Goal: Task Accomplishment & Management: Manage account settings

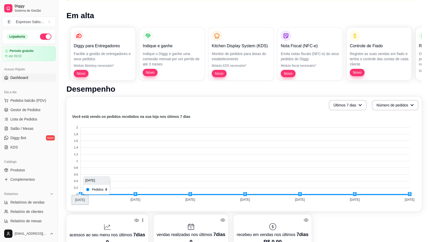
scroll to position [104, 0]
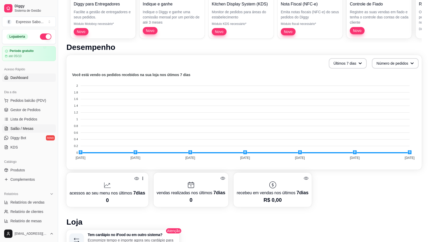
click at [16, 129] on span "Salão / Mesas" at bounding box center [21, 128] width 23 height 5
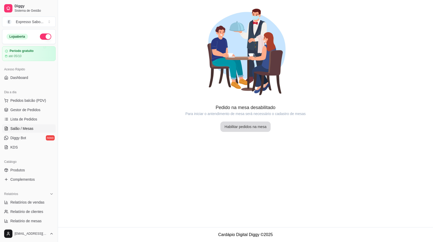
click at [247, 129] on button "Habilitar pedidos na mesa" at bounding box center [246, 126] width 50 height 10
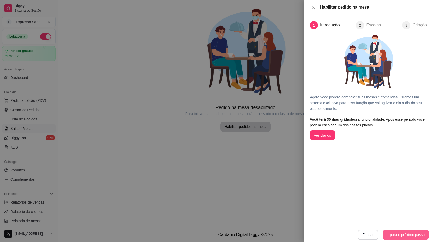
click at [401, 237] on button "Ir para o próximo passo" at bounding box center [406, 234] width 46 height 10
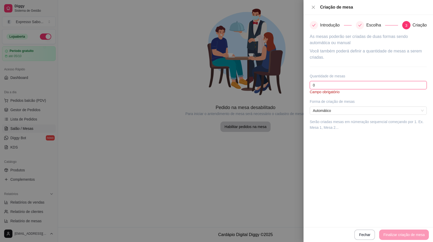
click at [335, 86] on input "0" at bounding box center [368, 85] width 117 height 8
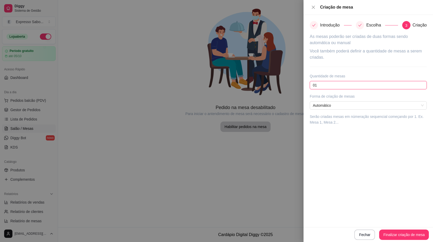
type input "0"
type input "35"
click at [405, 235] on button "Finalizar criação de mesa" at bounding box center [404, 234] width 48 height 10
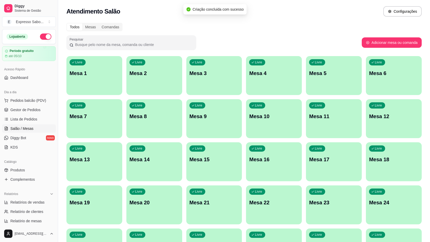
click at [111, 75] on p "Mesa 1" at bounding box center [94, 72] width 50 height 7
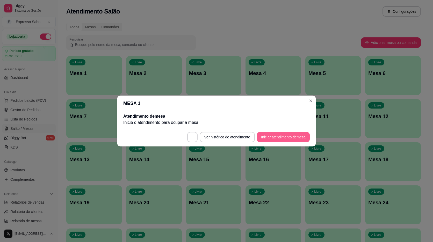
click at [281, 139] on button "Iniciar atendimento de mesa" at bounding box center [283, 137] width 53 height 10
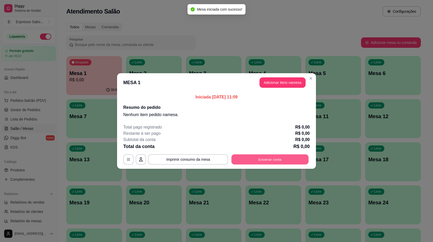
click at [276, 157] on button "Encerrar conta" at bounding box center [270, 159] width 77 height 10
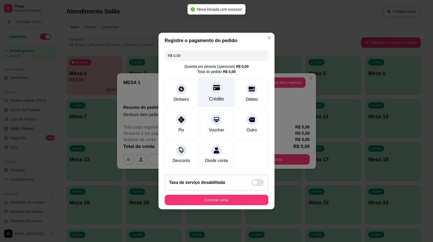
click at [211, 84] on div at bounding box center [216, 87] width 11 height 11
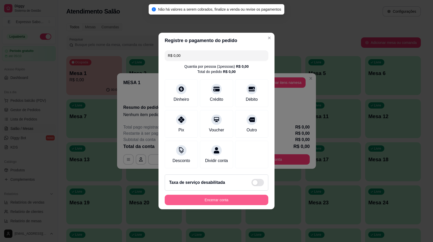
click at [224, 202] on button "Encerrar conta" at bounding box center [217, 199] width 104 height 10
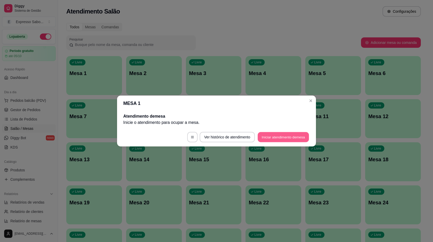
click at [284, 139] on button "Iniciar atendimento de mesa" at bounding box center [283, 137] width 51 height 10
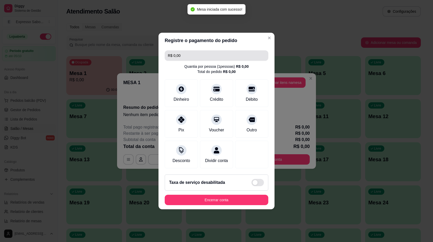
click at [198, 52] on input "R$ 0,00" at bounding box center [216, 55] width 97 height 10
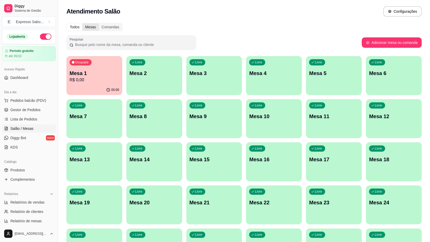
click at [86, 27] on div "Mesas" at bounding box center [90, 26] width 16 height 7
click at [82, 23] on input "Mesas" at bounding box center [82, 23] width 0 height 0
click at [105, 26] on div "Comandas" at bounding box center [110, 26] width 23 height 7
click at [99, 23] on input "Comandas" at bounding box center [99, 23] width 0 height 0
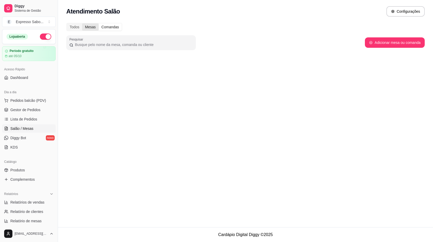
click at [93, 27] on div "Mesas" at bounding box center [90, 26] width 16 height 7
click at [82, 23] on input "Mesas" at bounding box center [82, 23] width 0 height 0
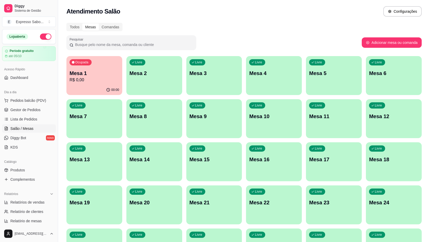
click at [85, 63] on p "Ocupada" at bounding box center [81, 62] width 13 height 4
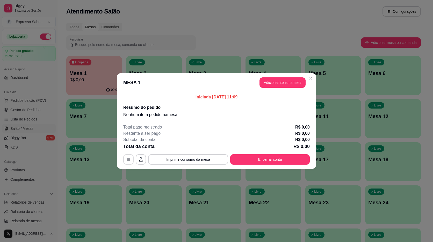
click at [127, 159] on icon "button" at bounding box center [129, 159] width 4 height 4
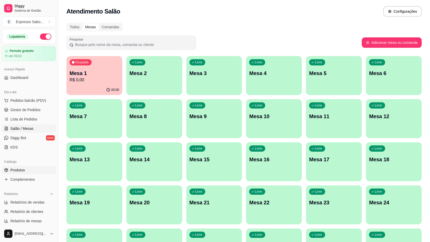
click at [14, 169] on span "Produtos" at bounding box center [17, 169] width 15 height 5
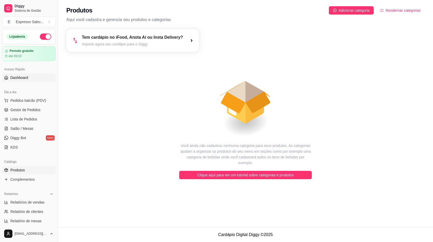
click at [16, 78] on span "Dashboard" at bounding box center [19, 77] width 18 height 5
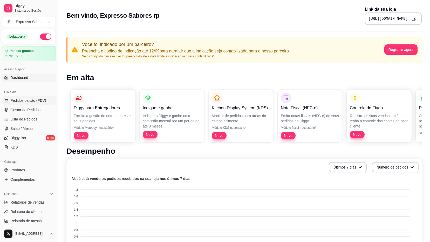
click at [29, 103] on span "Pedidos balcão (PDV)" at bounding box center [28, 100] width 36 height 5
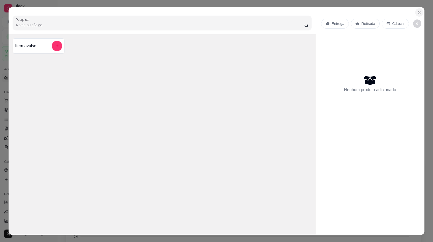
click at [419, 14] on icon "Close" at bounding box center [420, 12] width 4 height 4
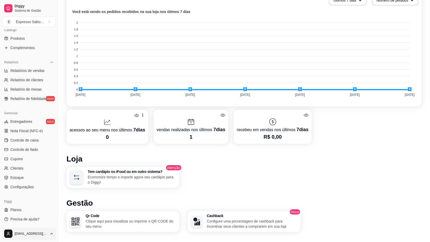
scroll to position [181, 0]
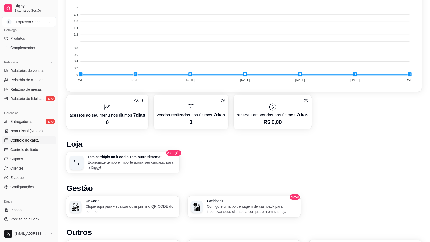
click at [21, 141] on span "Controle de caixa" at bounding box center [24, 139] width 28 height 5
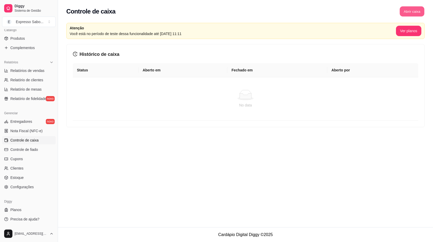
click at [410, 12] on button "Abrir caixa" at bounding box center [412, 11] width 25 height 10
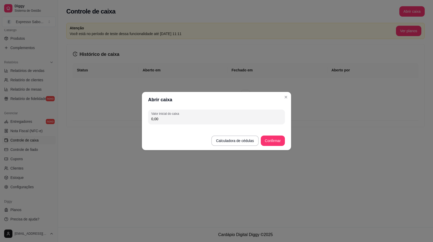
drag, startPoint x: 172, startPoint y: 127, endPoint x: 171, endPoint y: 123, distance: 4.8
click at [172, 127] on footer "Calculadora de cédulas Confirmar" at bounding box center [216, 138] width 149 height 24
click at [169, 117] on input "0,00" at bounding box center [216, 118] width 131 height 5
drag, startPoint x: 160, startPoint y: 118, endPoint x: 156, endPoint y: 119, distance: 3.8
click at [157, 119] on input "0,00" at bounding box center [216, 118] width 131 height 5
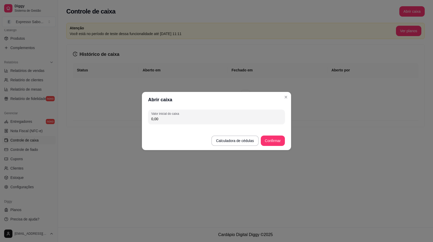
drag, startPoint x: 156, startPoint y: 119, endPoint x: 151, endPoint y: 136, distance: 17.8
click at [154, 139] on footer "Calculadora de cédulas Confirmar" at bounding box center [216, 138] width 149 height 24
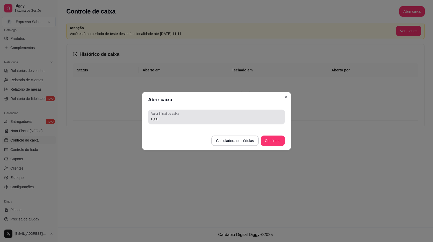
click at [161, 118] on input "0,00" at bounding box center [216, 118] width 131 height 5
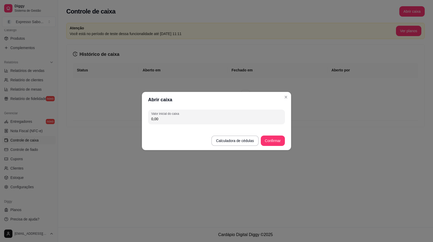
click at [152, 118] on input "0,00" at bounding box center [216, 118] width 131 height 5
type input "50,00"
click at [271, 146] on footer "Calculadora de cédulas Confirmar" at bounding box center [216, 138] width 149 height 24
click at [271, 142] on button "Confirmar" at bounding box center [273, 140] width 24 height 10
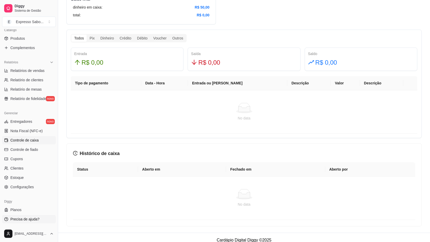
scroll to position [299, 0]
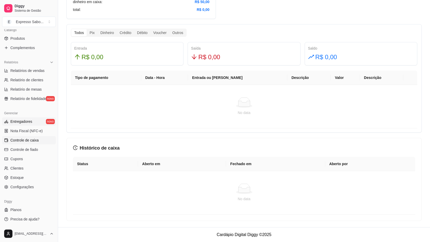
click at [13, 122] on span "Entregadores" at bounding box center [21, 121] width 22 height 5
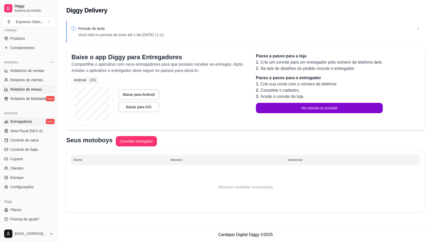
click at [18, 89] on span "Relatório de mesas" at bounding box center [25, 89] width 31 height 5
select select "TOTAL_OF_ORDERS"
select select "7"
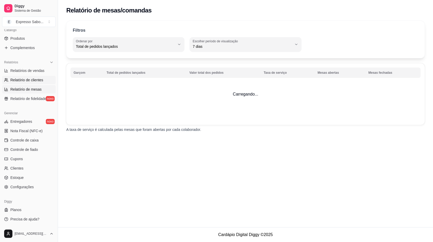
click at [20, 80] on span "Relatório de clientes" at bounding box center [26, 79] width 33 height 5
select select "30"
select select "HIGHEST_TOTAL_SPENT_WITH_ORDERS"
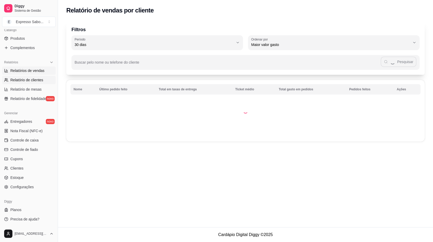
click at [22, 71] on span "Relatórios de vendas" at bounding box center [27, 70] width 34 height 5
select select "ALL"
select select "0"
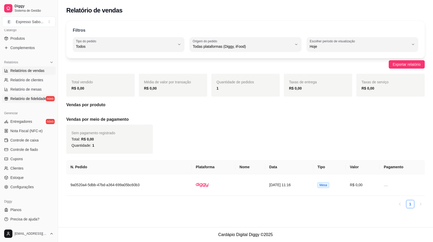
click at [26, 99] on span "Relatório de fidelidade" at bounding box center [28, 98] width 36 height 5
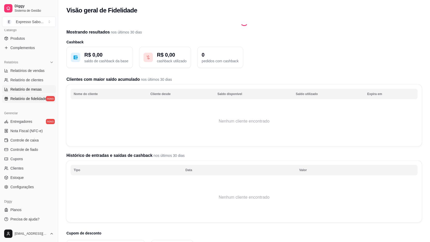
click at [23, 89] on span "Relatório de mesas" at bounding box center [25, 89] width 31 height 5
select select "TOTAL_OF_ORDERS"
select select "7"
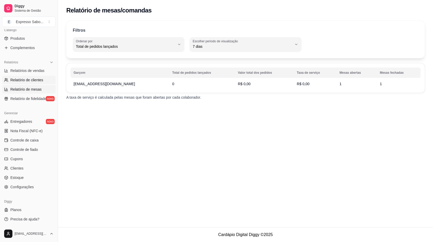
click at [23, 80] on span "Relatório de clientes" at bounding box center [26, 79] width 33 height 5
select select "30"
select select "HIGHEST_TOTAL_SPENT_WITH_ORDERS"
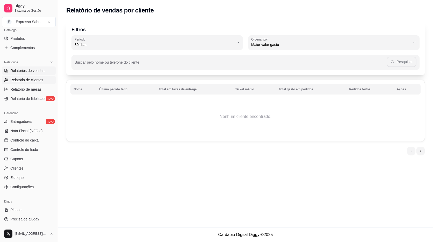
click at [22, 69] on span "Relatórios de vendas" at bounding box center [27, 70] width 34 height 5
select select "ALL"
select select "0"
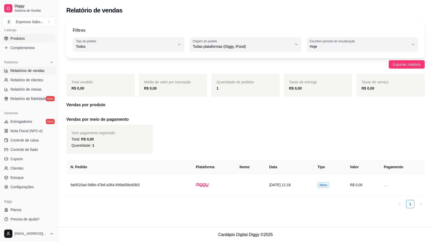
drag, startPoint x: 22, startPoint y: 50, endPoint x: 22, endPoint y: 42, distance: 8.3
click at [22, 50] on link "Complementos" at bounding box center [29, 48] width 54 height 8
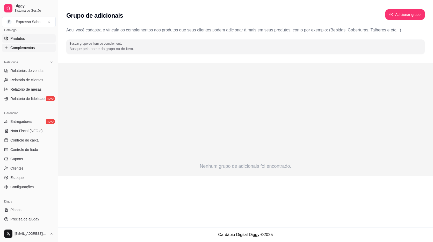
click at [21, 38] on span "Produtos" at bounding box center [17, 38] width 15 height 5
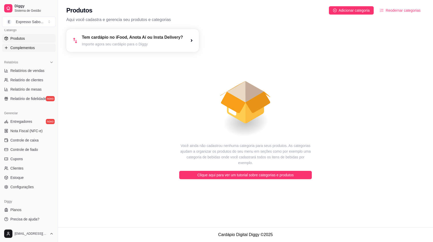
click at [23, 50] on link "Complementos" at bounding box center [29, 48] width 54 height 8
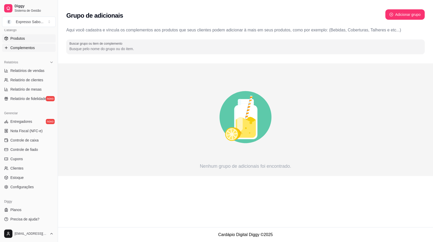
click at [25, 38] on link "Produtos" at bounding box center [29, 38] width 54 height 8
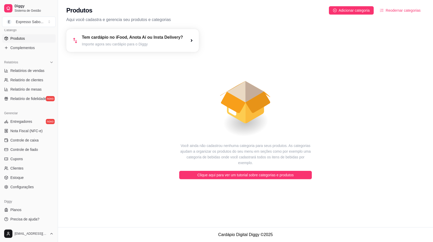
click at [132, 42] on article "Importe agora seu cardápio para o Diggy" at bounding box center [132, 43] width 101 height 5
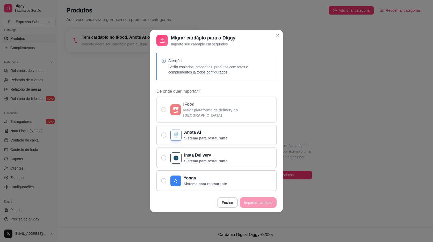
click at [164, 109] on span "De onde quer importar?" at bounding box center [163, 109] width 5 height 5
click at [164, 110] on input "iFood Maior plataforma de delivery do Brasil" at bounding box center [162, 111] width 3 height 3
radio input "true"
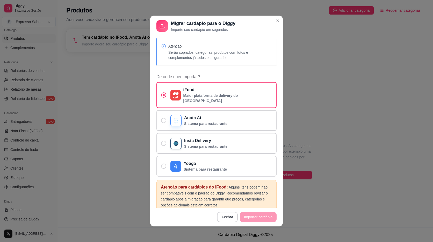
scroll to position [1, 0]
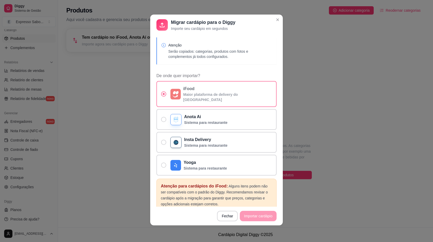
click at [215, 91] on p "iFood" at bounding box center [228, 89] width 89 height 6
click at [164, 95] on input "iFood Maior plataforma de delivery do Brasil" at bounding box center [162, 96] width 3 height 3
click at [215, 91] on p "iFood" at bounding box center [228, 89] width 89 height 6
click at [164, 95] on input "iFood Maior plataforma de delivery do Brasil" at bounding box center [162, 96] width 3 height 3
click at [215, 91] on p "iFood" at bounding box center [228, 89] width 89 height 6
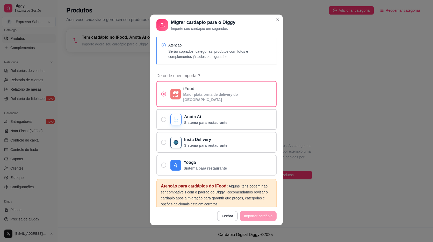
click at [164, 95] on input "iFood Maior plataforma de delivery do Brasil" at bounding box center [162, 96] width 3 height 3
click at [253, 218] on footer "Fechar Importar cardápio" at bounding box center [216, 215] width 133 height 19
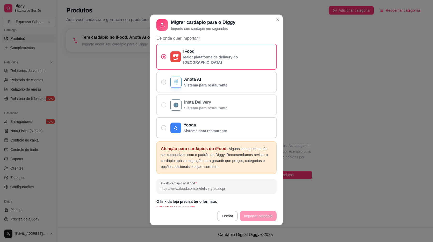
scroll to position [38, 0]
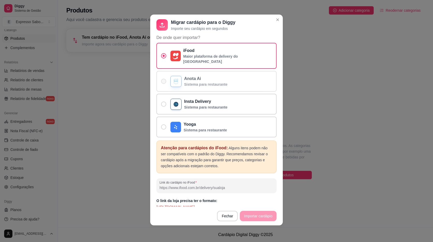
click at [161, 79] on span "De onde quer importar?" at bounding box center [163, 81] width 5 height 5
click at [161, 82] on input "Anota Ai Sistema para restaurante" at bounding box center [162, 83] width 3 height 3
radio input "true"
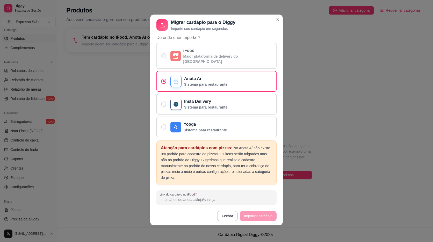
click at [162, 53] on span "De onde quer importar?" at bounding box center [163, 55] width 5 height 5
click at [162, 57] on input "iFood Maior plataforma de delivery do Brasil" at bounding box center [162, 58] width 3 height 3
radio input "true"
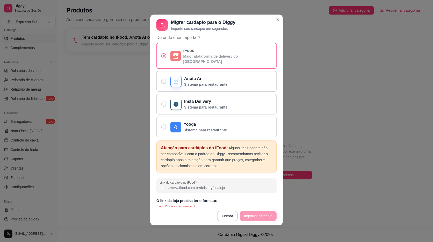
click at [221, 55] on p "Maior plataforma de delivery do Brasil" at bounding box center [228, 59] width 89 height 10
click at [164, 57] on input "iFood Maior plataforma de delivery do Brasil" at bounding box center [162, 58] width 3 height 3
click at [221, 55] on p "Maior plataforma de delivery do Brasil" at bounding box center [228, 59] width 89 height 10
click at [164, 57] on input "iFood Maior plataforma de delivery do Brasil" at bounding box center [162, 58] width 3 height 3
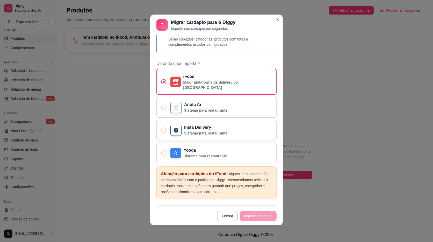
scroll to position [0, 0]
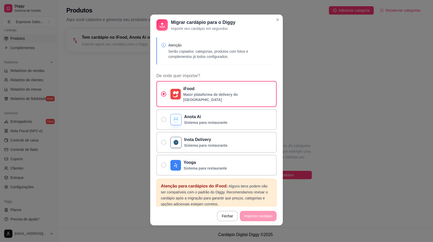
click at [260, 217] on footer "Fechar Importar cardápio" at bounding box center [216, 215] width 133 height 19
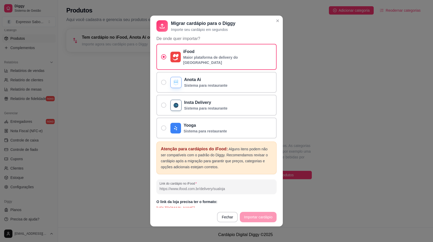
click at [233, 205] on div "Atenção Serão copiados: categorias, produtos com fotos e complementos já todos …" at bounding box center [216, 121] width 133 height 171
click at [243, 205] on p "https://www.ifood.com.br/delivery/comohamburgueria" at bounding box center [217, 207] width 120 height 5
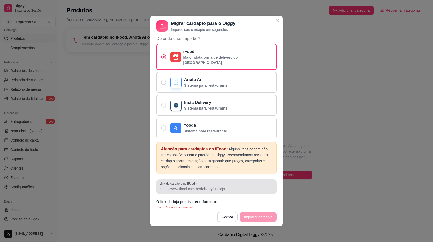
click at [217, 186] on div at bounding box center [217, 186] width 114 height 10
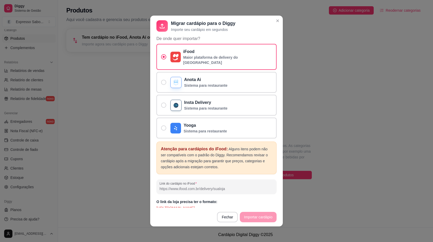
click at [182, 186] on input "Link do cardápio no iFood" at bounding box center [217, 188] width 114 height 5
paste input "https://www.ifood.com.br/delivery/ribeirao-preto-sp/expresso-sabores-planalto-v…"
type input "https://www.ifood.com.br/delivery/ribeirao-preto-sp/expresso-sabores-planalto-v…"
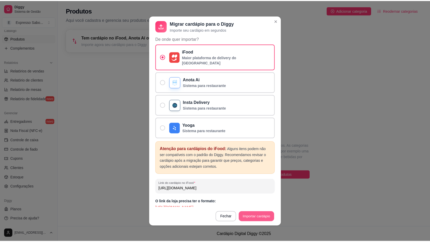
scroll to position [0, 0]
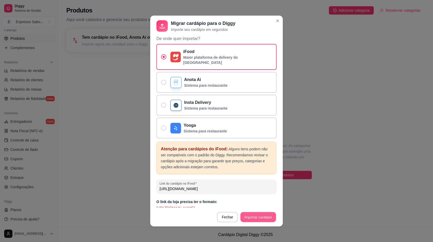
click at [261, 218] on button "Importar cardápio" at bounding box center [259, 217] width 36 height 10
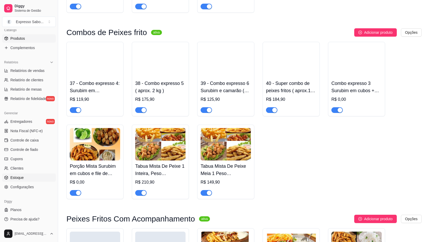
scroll to position [441, 0]
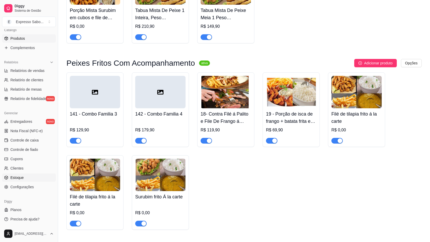
click at [19, 177] on span "Estoque" at bounding box center [16, 177] width 13 height 5
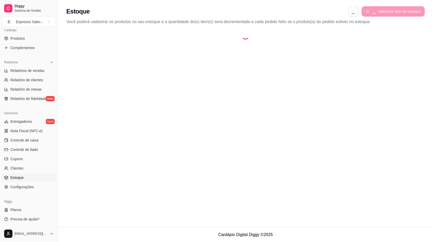
select select "QUANTITY_ORDER"
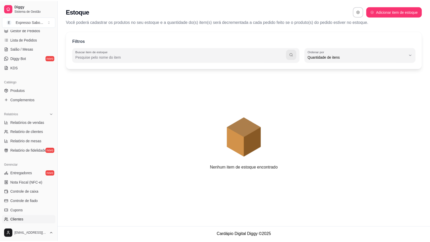
scroll to position [131, 0]
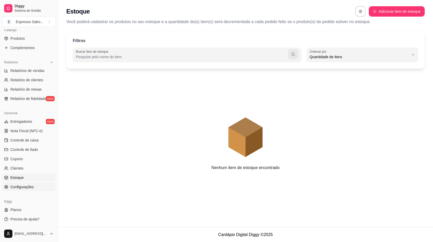
click at [28, 187] on span "Configurações" at bounding box center [21, 186] width 23 height 5
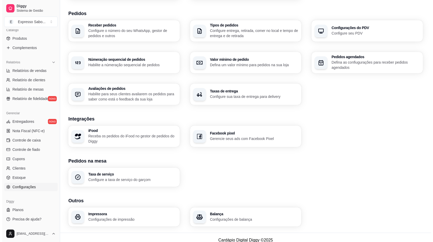
scroll to position [122, 0]
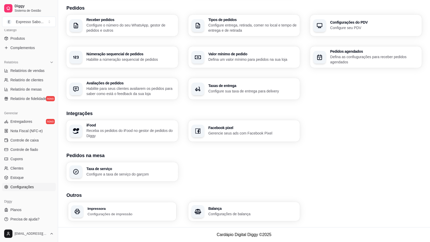
click at [101, 211] on div "Impressora Configurações de impressão" at bounding box center [130, 211] width 86 height 10
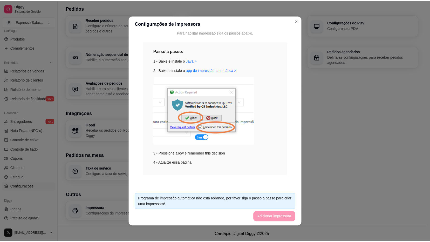
scroll to position [52, 0]
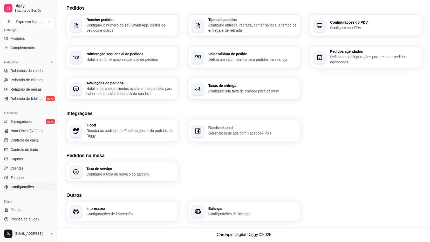
click at [334, 22] on h3 "Configurações do PDV" at bounding box center [374, 22] width 88 height 4
click at [343, 55] on p "Defina as confiugurações para receber pedidos agendados" at bounding box center [374, 59] width 88 height 10
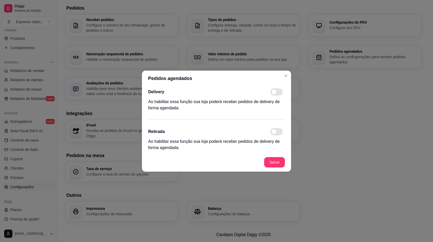
click at [278, 91] on span at bounding box center [277, 91] width 12 height 7
click at [274, 93] on input "checkbox" at bounding box center [271, 94] width 3 height 3
checkbox input "true"
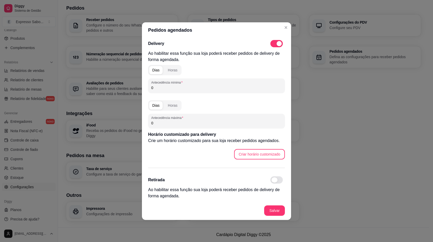
click at [281, 181] on span at bounding box center [277, 179] width 12 height 7
click at [274, 181] on input "checkbox" at bounding box center [271, 181] width 3 height 3
checkbox input "true"
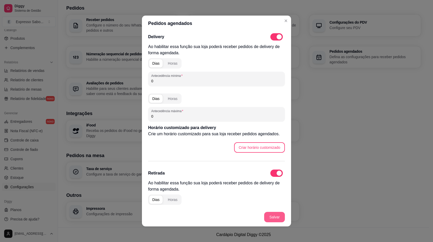
click at [276, 215] on button "Salvar" at bounding box center [274, 217] width 21 height 10
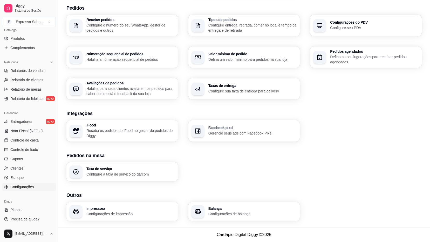
click at [219, 24] on p "Configure entrega, retirada, comer no local e tempo de entrega e de retirada" at bounding box center [252, 28] width 88 height 10
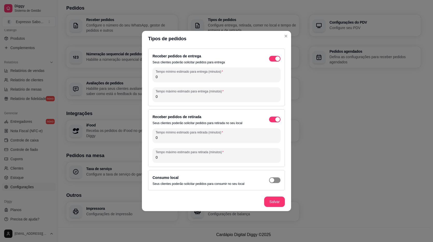
click at [276, 180] on span "button" at bounding box center [274, 180] width 11 height 6
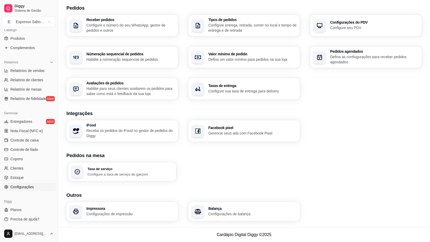
click at [92, 173] on p "Configure a taxa de serviço do garçom" at bounding box center [130, 173] width 86 height 5
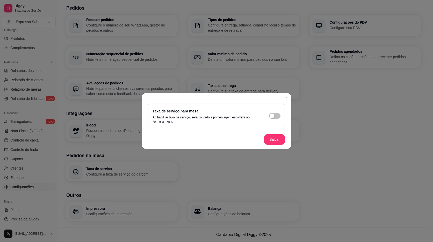
click at [290, 95] on header at bounding box center [216, 97] width 149 height 8
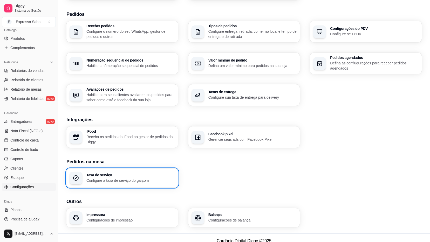
scroll to position [122, 0]
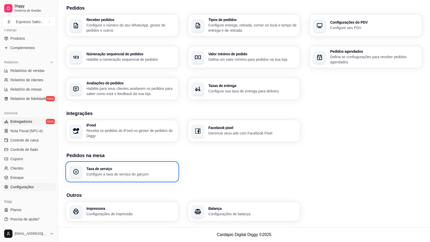
click at [19, 121] on span "Entregadores" at bounding box center [21, 121] width 22 height 5
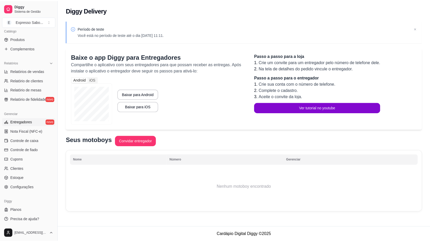
scroll to position [131, 0]
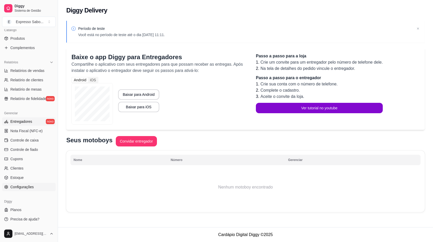
click at [28, 185] on span "Configurações" at bounding box center [21, 186] width 23 height 5
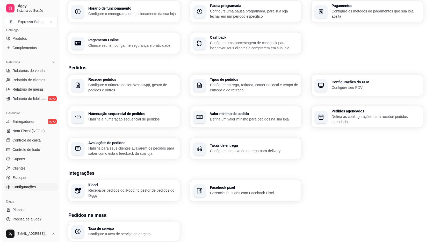
scroll to position [62, 0]
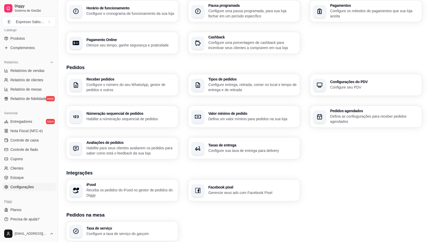
click at [228, 151] on p "Configure sua taxa de entrega para delivery" at bounding box center [252, 150] width 88 height 5
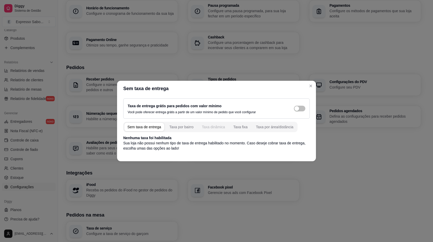
click at [219, 126] on div "Taxa dinâmica" at bounding box center [213, 126] width 23 height 5
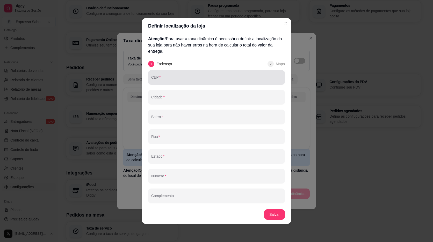
click at [179, 74] on div at bounding box center [216, 77] width 131 height 10
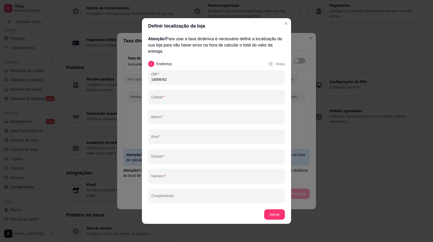
type input "14056-625"
type input "Ribeirão Preto"
type input "Portal do Alto"
type input "Avenida Ivo Pareschi"
type input "SP"
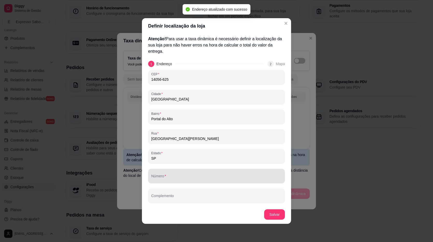
type input "14056-625"
click at [176, 177] on input "Número" at bounding box center [216, 177] width 131 height 5
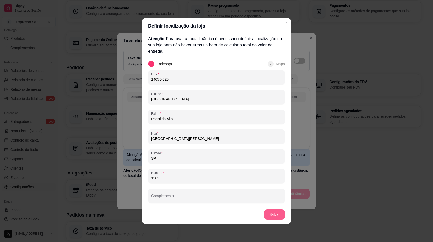
type input "1501"
click at [274, 213] on button "Salvar" at bounding box center [275, 214] width 20 height 10
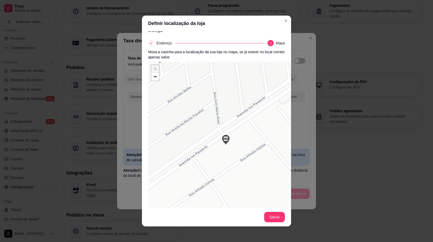
scroll to position [26, 0]
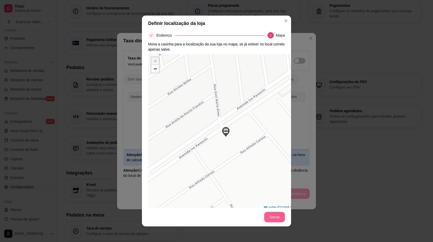
click at [271, 217] on button "Salvar" at bounding box center [274, 217] width 21 height 10
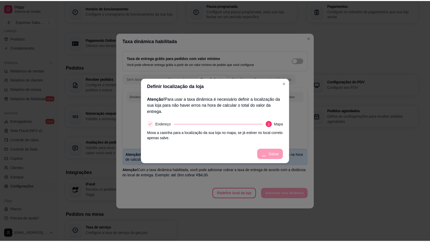
scroll to position [0, 0]
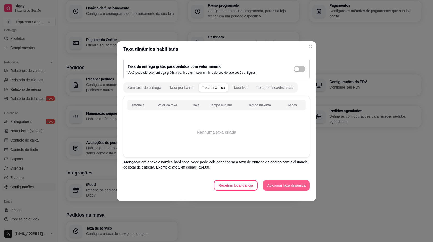
click at [292, 183] on button "Adicionar taxa dinâmica" at bounding box center [286, 185] width 47 height 10
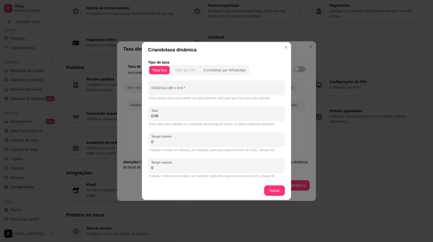
click at [181, 71] on div "Valor por km" at bounding box center [185, 69] width 20 height 5
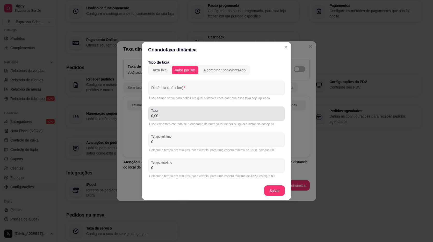
click at [170, 117] on input "0,00" at bounding box center [216, 115] width 131 height 5
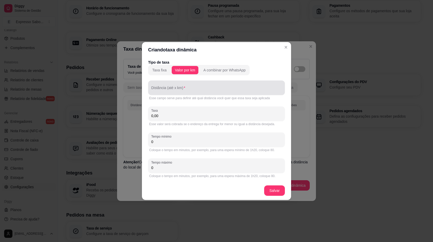
click at [178, 88] on input "Distância (até x km)" at bounding box center [216, 89] width 131 height 5
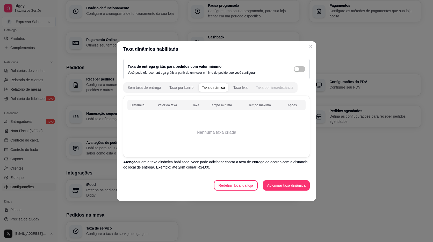
click at [264, 89] on div "Taxa por área/distância" at bounding box center [275, 87] width 38 height 5
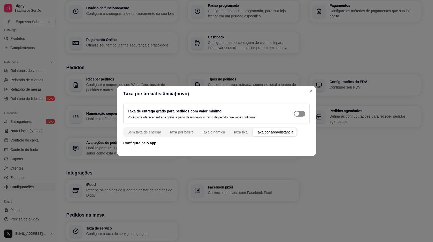
click at [303, 114] on span "button" at bounding box center [299, 114] width 11 height 6
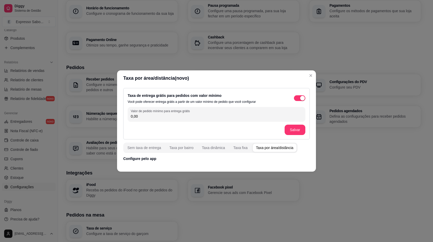
click at [269, 151] on span "button" at bounding box center [275, 147] width 44 height 8
click at [212, 149] on div "Taxa dinâmica" at bounding box center [213, 147] width 23 height 5
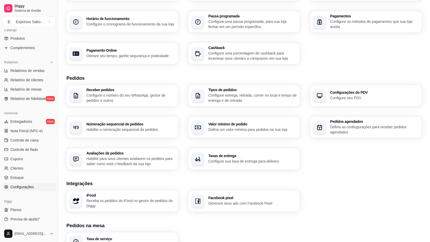
scroll to position [52, 0]
click at [220, 163] on div "Taxas de entrega Configure sua taxa de entrega para delivery" at bounding box center [244, 158] width 108 height 21
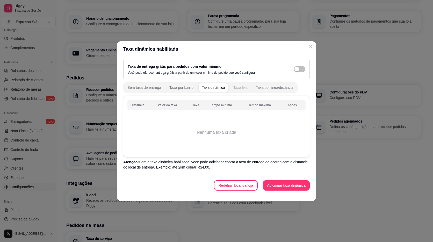
click at [234, 87] on div "Taxa fixa" at bounding box center [241, 87] width 14 height 5
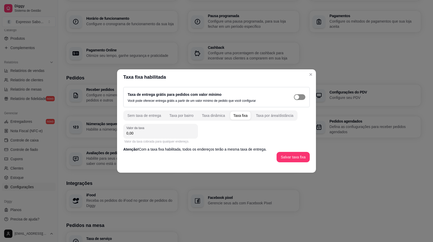
click at [302, 96] on span "button" at bounding box center [299, 97] width 11 height 6
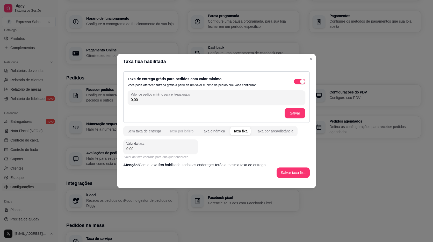
click at [170, 130] on div "Taxa por bairro" at bounding box center [182, 130] width 24 height 5
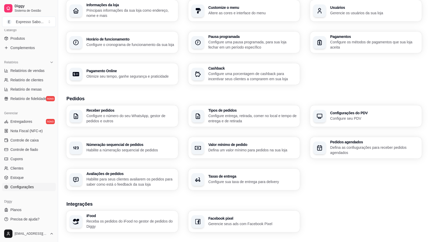
scroll to position [78, 0]
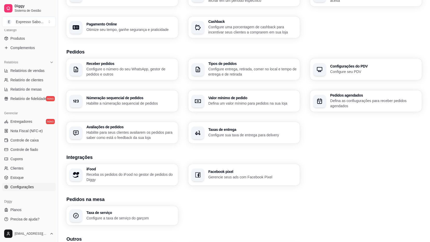
click at [228, 136] on p "Configure sua taxa de entrega para delivery" at bounding box center [252, 134] width 88 height 5
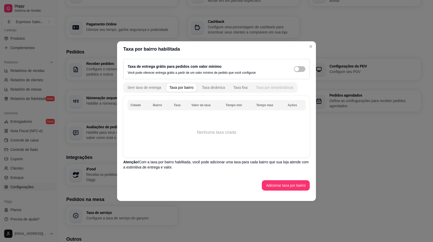
click at [263, 89] on div "Taxa por área/distância" at bounding box center [275, 87] width 38 height 5
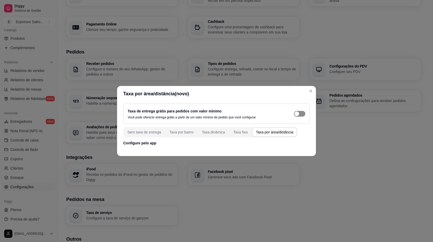
click at [302, 111] on span "button" at bounding box center [299, 114] width 11 height 6
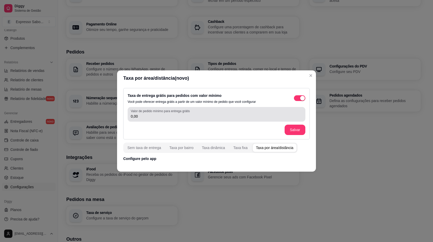
click at [149, 116] on input "0,00" at bounding box center [217, 116] width 172 height 5
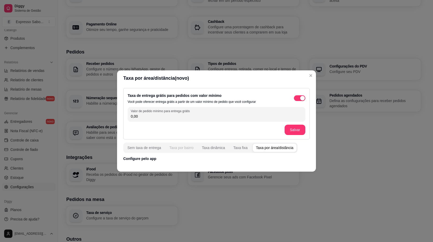
click at [181, 147] on div "Taxa por bairro" at bounding box center [182, 147] width 24 height 5
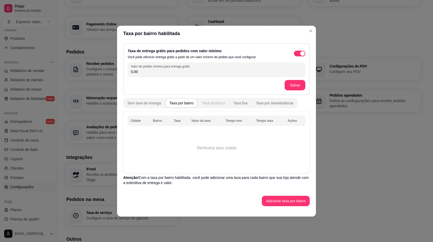
click at [215, 105] on div "Taxa dinâmica" at bounding box center [213, 102] width 23 height 5
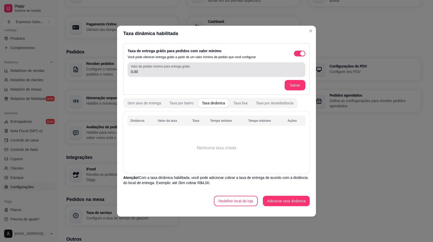
click at [153, 70] on input "0,00" at bounding box center [217, 71] width 172 height 5
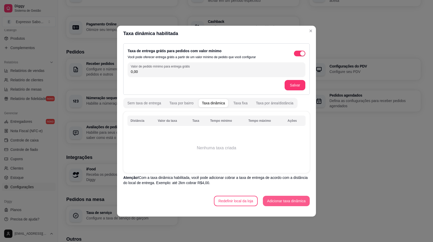
click at [286, 203] on button "Adicionar taxa dinâmica" at bounding box center [286, 200] width 47 height 10
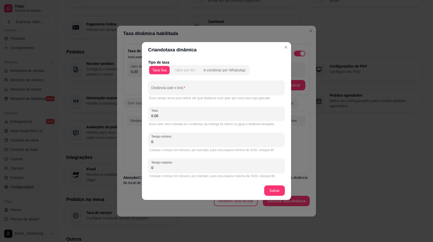
click at [181, 72] on div "Valor por km" at bounding box center [185, 69] width 20 height 5
click at [183, 71] on div "Valor por km" at bounding box center [185, 69] width 20 height 5
click at [183, 70] on div "Valor por km" at bounding box center [185, 69] width 20 height 5
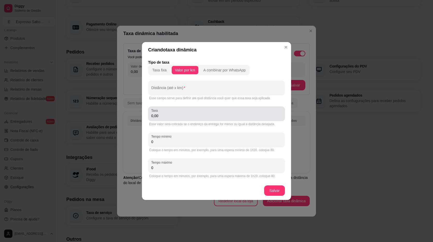
click at [171, 114] on input "0,00" at bounding box center [216, 115] width 131 height 5
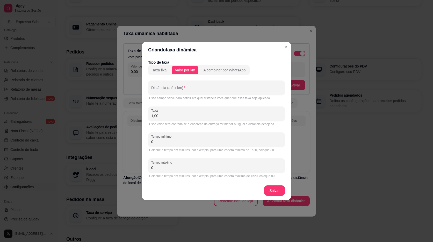
click at [151, 110] on label "Taxa" at bounding box center [155, 110] width 8 height 4
click at [151, 113] on input "1,00" at bounding box center [216, 115] width 131 height 5
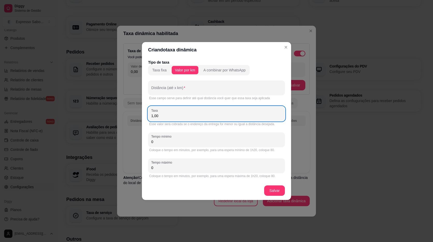
click at [160, 115] on input "1,00" at bounding box center [216, 115] width 131 height 5
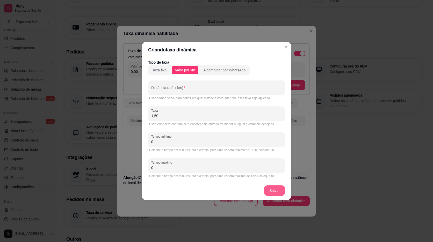
type input "1,50"
click at [275, 189] on button "Salvar" at bounding box center [274, 190] width 21 height 10
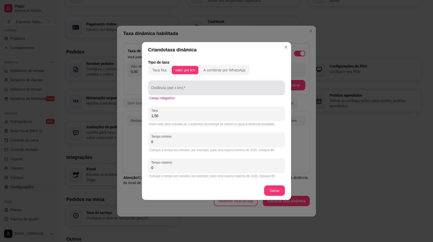
click at [177, 88] on input "Distância (até x km)" at bounding box center [216, 89] width 131 height 5
click at [170, 92] on div at bounding box center [216, 87] width 131 height 10
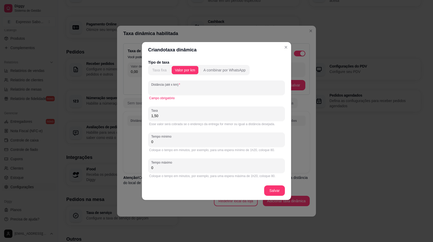
click at [158, 70] on div "Taxa fixa" at bounding box center [159, 69] width 14 height 5
click at [158, 71] on div "Taxa fixa" at bounding box center [159, 69] width 14 height 5
click at [159, 71] on div "Taxa fixa" at bounding box center [159, 69] width 14 height 5
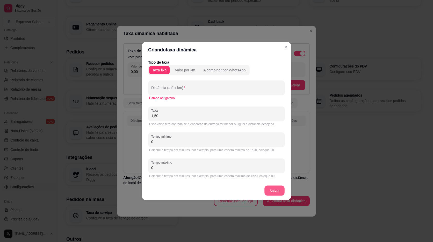
click at [272, 188] on button "Salvar" at bounding box center [275, 190] width 20 height 10
click at [194, 70] on div "Valor por km" at bounding box center [185, 69] width 20 height 5
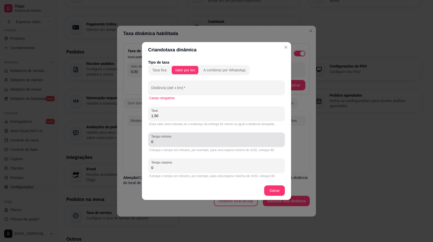
click at [186, 143] on input "0" at bounding box center [216, 141] width 131 height 5
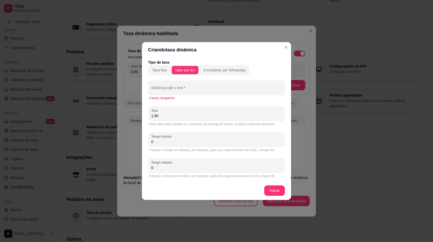
click at [189, 69] on div "Valor por km" at bounding box center [185, 69] width 20 height 5
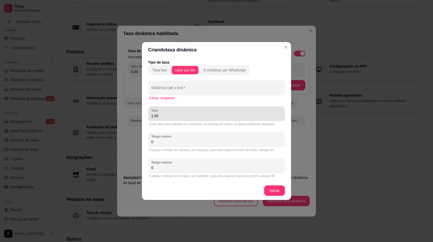
click at [183, 119] on div "Taxa 1,50" at bounding box center [216, 113] width 137 height 15
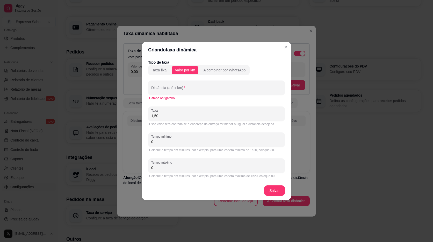
click at [189, 71] on div "Valor por km" at bounding box center [185, 69] width 20 height 5
click at [165, 143] on input "0" at bounding box center [216, 141] width 131 height 5
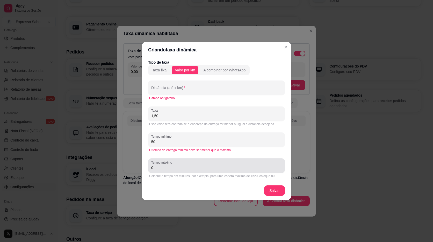
type input "50"
click at [165, 168] on input "0" at bounding box center [216, 167] width 131 height 5
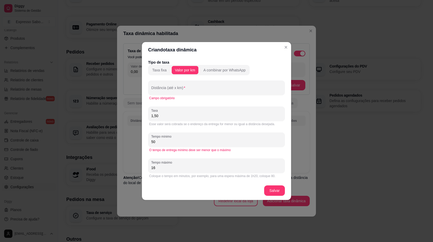
type input "1"
type input "7"
type input "80"
click at [274, 188] on button "Salvar" at bounding box center [274, 190] width 21 height 10
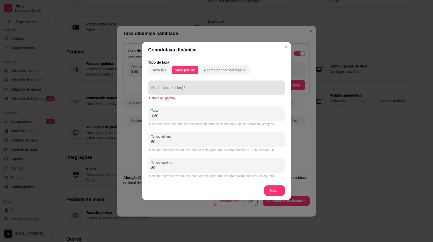
click at [162, 84] on div at bounding box center [216, 87] width 131 height 10
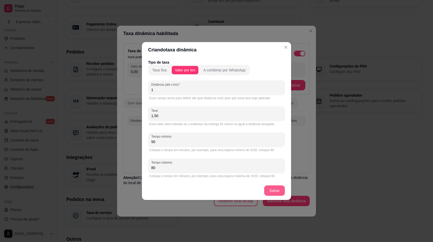
type input "1"
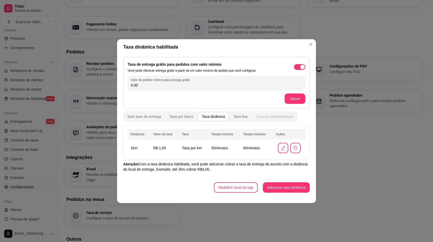
click at [278, 116] on div "Taxa por área/distância" at bounding box center [275, 116] width 38 height 5
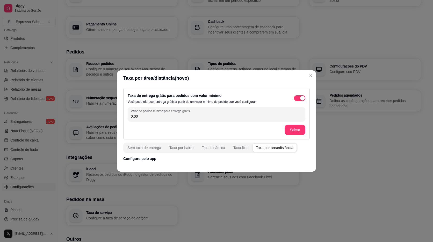
click at [274, 147] on div "Taxa por área/distância" at bounding box center [275, 147] width 38 height 5
drag, startPoint x: 269, startPoint y: 149, endPoint x: 202, endPoint y: 115, distance: 75.3
click at [208, 115] on input "0,00" at bounding box center [217, 116] width 172 height 5
click at [171, 115] on input "0,00" at bounding box center [217, 116] width 172 height 5
click at [299, 94] on div "Taxa de entrega grátis para pedidos com valor mínimo Você pode oferecer entrega…" at bounding box center [217, 97] width 178 height 11
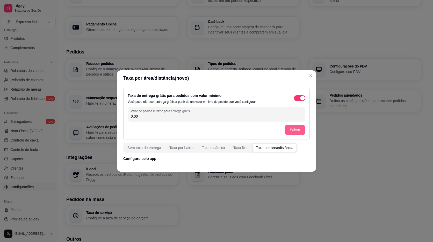
click at [293, 128] on button "Salvar" at bounding box center [295, 129] width 21 height 10
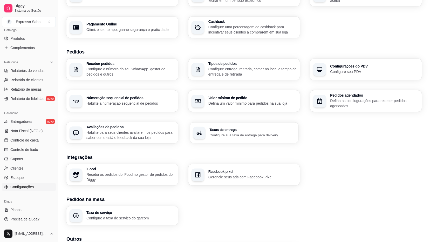
click at [240, 135] on p "Configure sua taxa de entrega para delivery" at bounding box center [252, 134] width 86 height 5
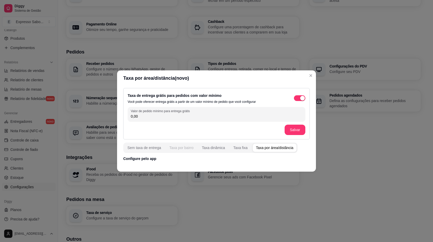
click at [168, 147] on button "Taxa por bairro" at bounding box center [181, 147] width 30 height 8
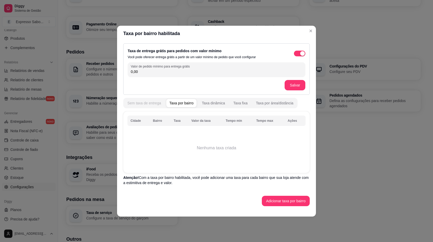
click at [150, 103] on div "Sem taxa de entrega" at bounding box center [145, 102] width 34 height 5
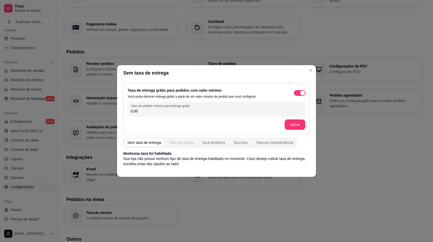
click at [176, 144] on div "Taxa por bairro" at bounding box center [182, 142] width 24 height 5
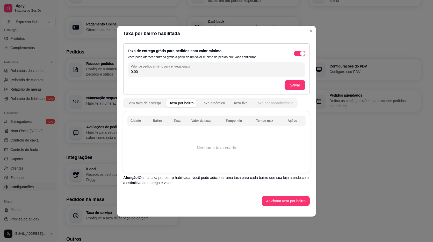
click at [264, 102] on div "Taxa por área/distância" at bounding box center [275, 102] width 38 height 5
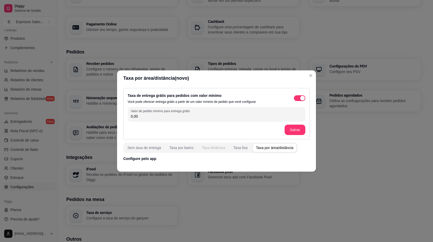
click at [212, 150] on div "Taxa dinâmica" at bounding box center [213, 147] width 23 height 5
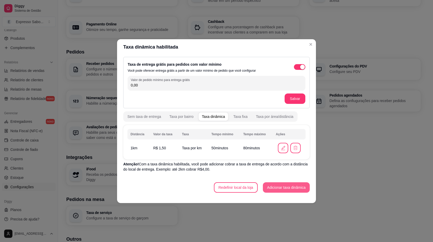
click at [289, 187] on button "Adicionar taxa dinâmica" at bounding box center [286, 187] width 47 height 10
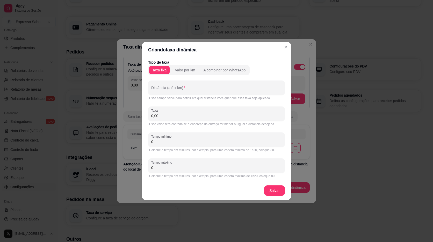
click at [173, 100] on div "Esse campo serve para definir até qual distância você quer que essa taxa seja a…" at bounding box center [216, 98] width 135 height 4
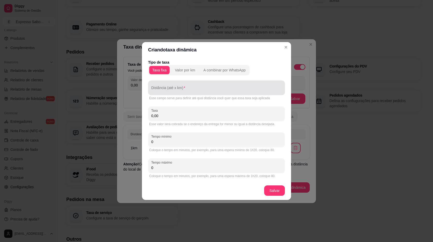
click at [171, 86] on div at bounding box center [216, 87] width 131 height 10
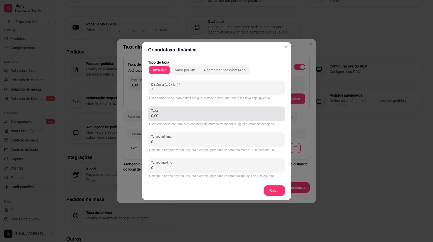
type input "2"
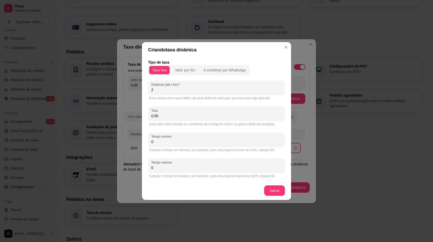
drag, startPoint x: 165, startPoint y: 113, endPoint x: 142, endPoint y: 120, distance: 24.0
click at [142, 118] on div "Criando taxa dinâmica Tipo de taxa Taxa fixa Valor por km A combinar por WhatsA…" at bounding box center [216, 121] width 433 height 242
type input "3,00"
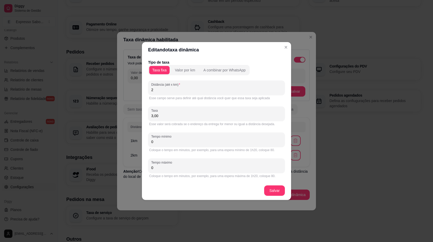
click at [167, 148] on div "Coloque o tempo em minutos, por exemplo, para uma espera mínimo de 1h20, coloqu…" at bounding box center [216, 150] width 135 height 4
click at [162, 143] on input "0" at bounding box center [216, 141] width 131 height 5
type input "4"
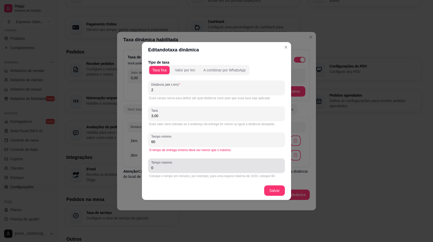
type input "60"
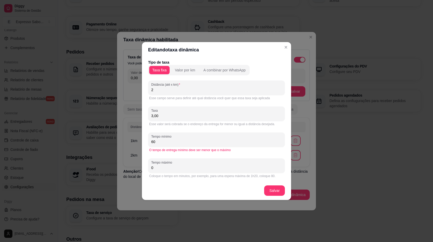
click at [167, 169] on input "0" at bounding box center [216, 167] width 131 height 5
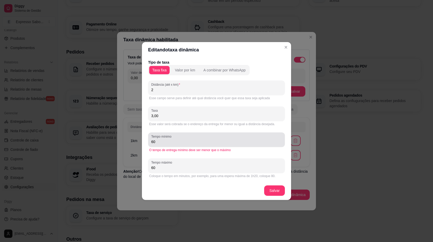
type input "60"
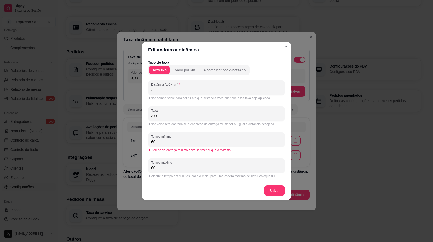
drag, startPoint x: 166, startPoint y: 143, endPoint x: 133, endPoint y: 143, distance: 32.9
click at [133, 143] on div "Editando taxa dinâmica Tipo de taxa Taxa fixa Valor por km A combinar por Whats…" at bounding box center [216, 121] width 433 height 242
type input "50"
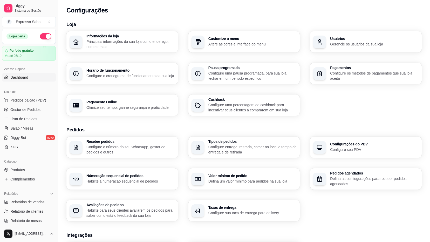
scroll to position [0, 0]
click at [22, 99] on span "Pedidos balcão (PDV)" at bounding box center [28, 100] width 36 height 5
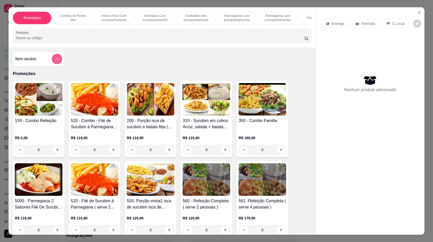
click at [55, 61] on icon "add-separate-item" at bounding box center [57, 59] width 4 height 4
click at [88, 107] on img at bounding box center [95, 99] width 48 height 32
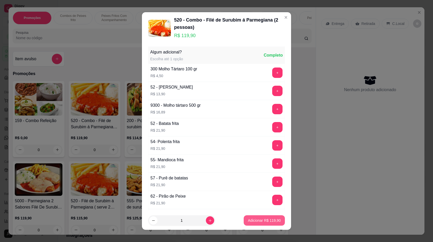
click at [271, 217] on button "Adicionar R$ 119,90" at bounding box center [264, 220] width 41 height 10
type input "1"
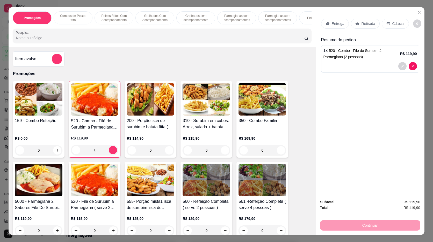
click at [369, 223] on div "Continuar" at bounding box center [370, 225] width 100 height 12
click at [332, 25] on p "Entrega" at bounding box center [338, 23] width 13 height 5
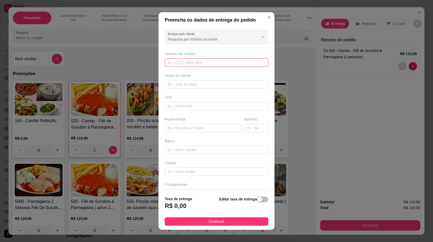
click at [170, 60] on input "text" at bounding box center [217, 62] width 104 height 8
click at [172, 60] on input "text" at bounding box center [217, 62] width 104 height 8
type input "(16) 98876-5129"
click at [190, 206] on div "Taxa de entrega R$ 0,00 Editar taxa de entrega" at bounding box center [217, 204] width 104 height 17
click at [174, 84] on input "text" at bounding box center [217, 84] width 104 height 8
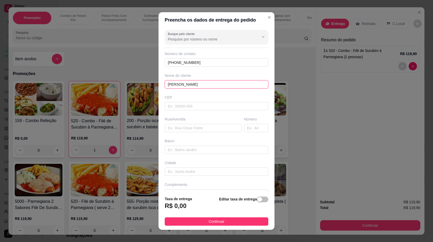
type input "FABIO"
click at [187, 208] on div "R$ 0,00" at bounding box center [178, 206] width 27 height 11
click at [179, 207] on h3 "R$ 0,00" at bounding box center [176, 205] width 22 height 8
click at [260, 200] on span "button" at bounding box center [262, 199] width 11 height 6
click at [179, 206] on input "0,00" at bounding box center [192, 208] width 55 height 10
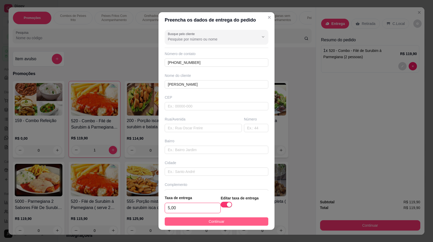
type input "5,00"
click at [209, 221] on span "Continuar" at bounding box center [217, 221] width 16 height 6
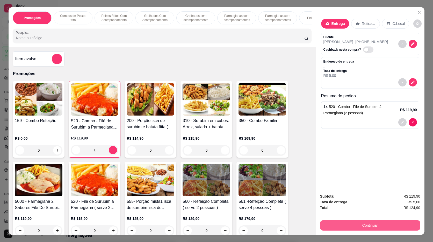
click at [368, 229] on button "Continuar" at bounding box center [370, 225] width 100 height 10
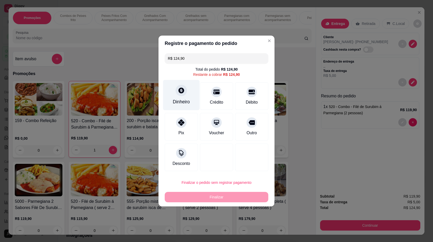
click at [176, 86] on div "Dinheiro" at bounding box center [181, 95] width 37 height 30
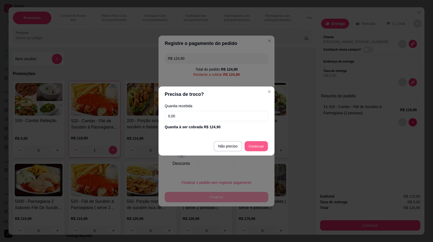
type input "R$ 0,00"
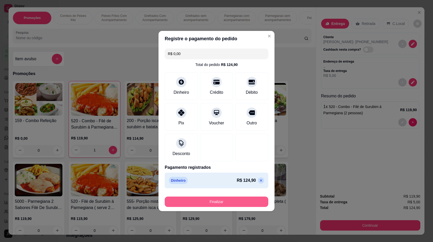
click at [238, 203] on button "Finalizar" at bounding box center [217, 201] width 104 height 10
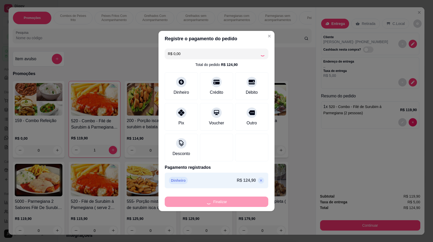
type input "0"
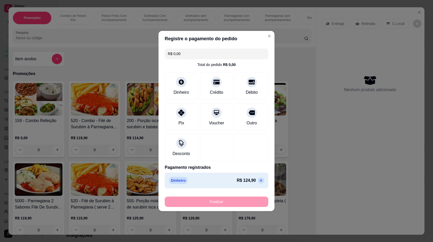
type input "-R$ 124,90"
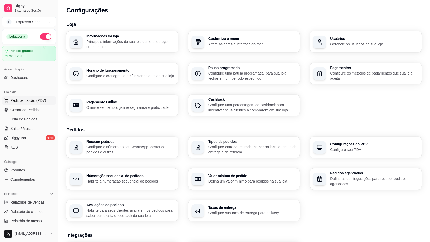
click at [11, 100] on span "Pedidos balcão (PDV)" at bounding box center [28, 100] width 36 height 5
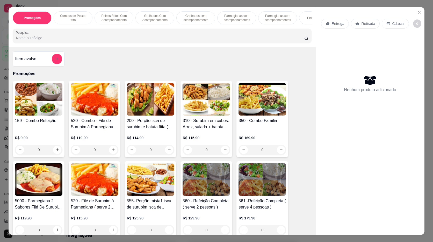
click at [66, 21] on p "Combos de Peixes frito" at bounding box center [73, 18] width 30 height 8
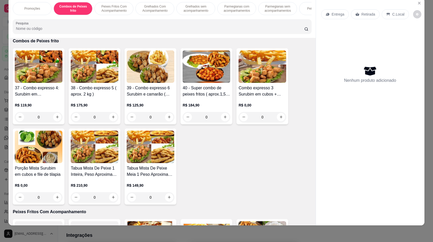
drag, startPoint x: 388, startPoint y: 13, endPoint x: 384, endPoint y: 15, distance: 4.4
click at [388, 12] on div "C.Local" at bounding box center [395, 14] width 27 height 10
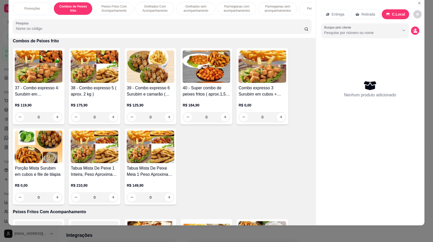
click at [357, 12] on icon at bounding box center [358, 14] width 4 height 4
click at [30, 8] on p "Promoções" at bounding box center [32, 8] width 16 height 4
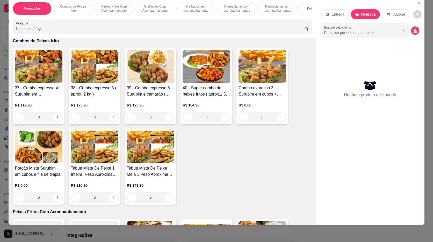
scroll to position [23, 0]
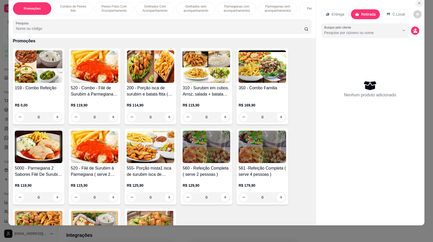
click at [419, 3] on icon "Close" at bounding box center [420, 3] width 2 height 2
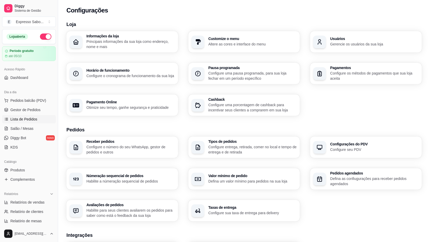
click at [21, 120] on span "Lista de Pedidos" at bounding box center [23, 118] width 27 height 5
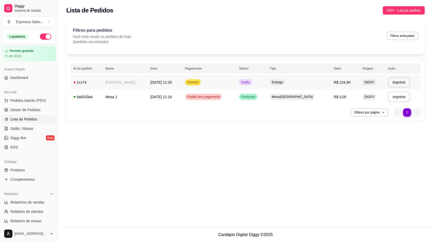
click at [284, 83] on span "Entrega" at bounding box center [277, 82] width 13 height 4
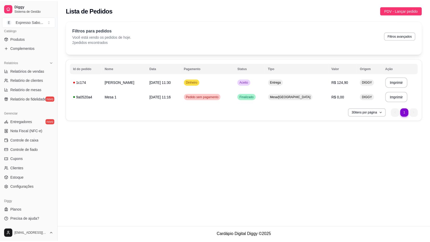
scroll to position [131, 0]
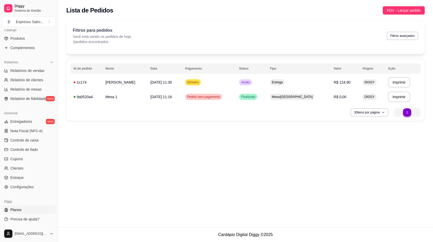
click at [10, 211] on span "Planos" at bounding box center [15, 209] width 11 height 5
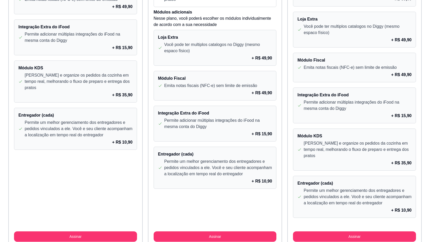
scroll to position [395, 0]
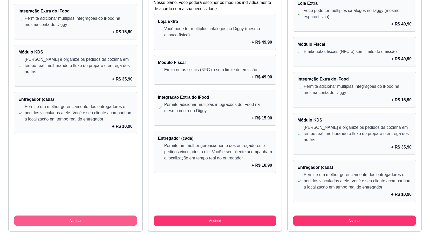
click at [84, 215] on button "Assinar" at bounding box center [75, 220] width 123 height 10
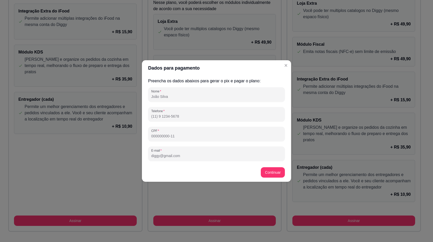
click at [187, 98] on input "Nome" at bounding box center [216, 96] width 131 height 5
type input "SERGIO"
type input "(16) 9 8876-5129"
type input "[EMAIL_ADDRESS][DOMAIN_NAME]"
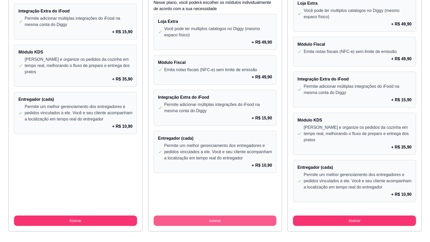
click at [217, 215] on button "Assinar" at bounding box center [214, 220] width 123 height 10
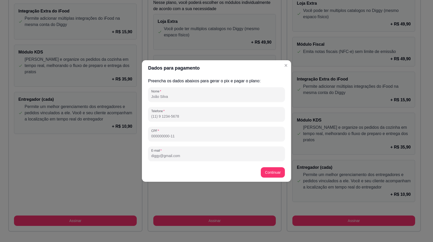
click at [178, 103] on div "Nome Telefone CPF E-mail" at bounding box center [216, 124] width 137 height 74
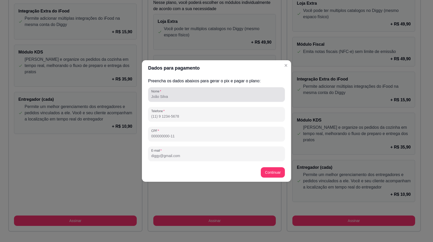
click at [176, 100] on div "Nome" at bounding box center [216, 94] width 137 height 15
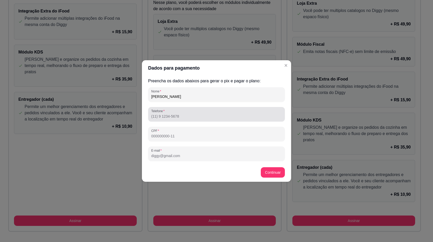
type input "SERGIO SILVA"
click at [192, 109] on div at bounding box center [216, 114] width 131 height 10
type input "(16) 9 8876-5129"
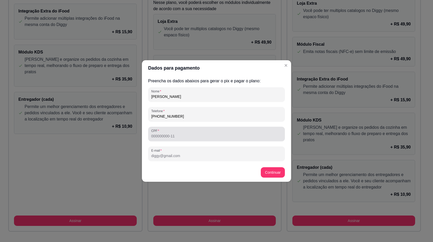
click at [185, 141] on div "CPF" at bounding box center [216, 134] width 137 height 15
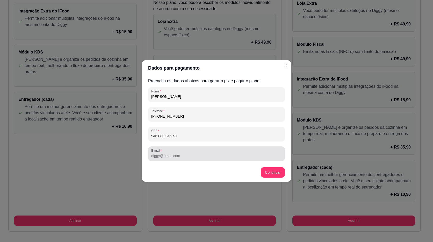
type input "946.083.345-49"
click at [184, 151] on div at bounding box center [216, 153] width 131 height 10
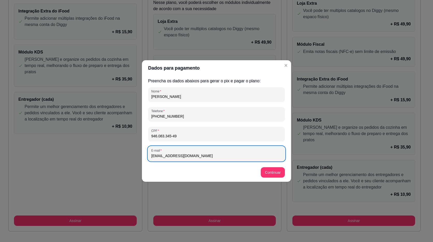
type input "[EMAIL_ADDRESS][DOMAIN_NAME]"
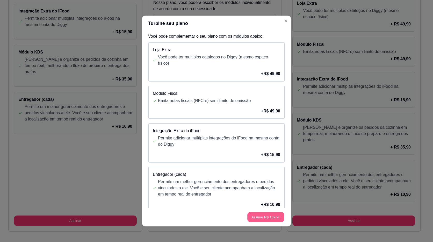
click at [265, 218] on button "Assinar R$ 169,90" at bounding box center [266, 217] width 37 height 10
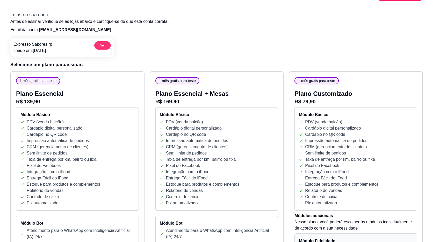
scroll to position [0, 0]
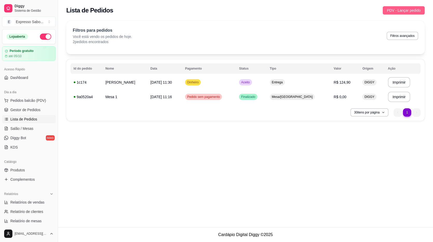
click at [392, 12] on span "PDV - Lançar pedido" at bounding box center [404, 11] width 34 height 6
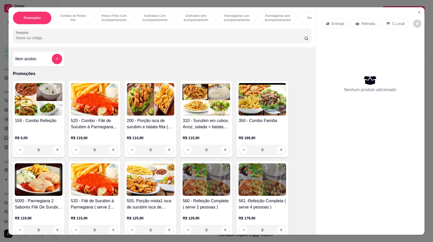
click at [338, 25] on p "Entrega" at bounding box center [338, 23] width 13 height 5
click at [365, 23] on p "Retirada" at bounding box center [369, 23] width 14 height 5
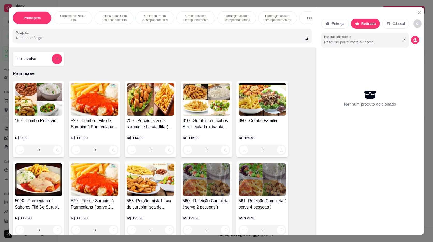
click at [393, 23] on p "C.Local" at bounding box center [399, 23] width 12 height 5
click at [416, 13] on button "Close" at bounding box center [420, 12] width 8 height 8
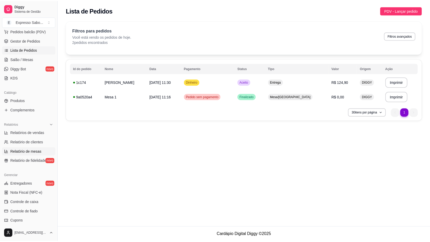
scroll to position [78, 0]
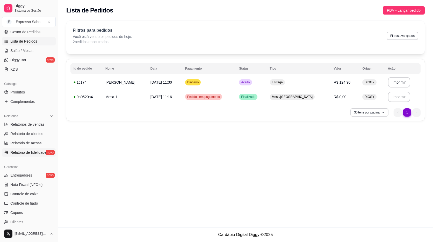
click at [26, 154] on span "Relatório de fidelidade" at bounding box center [28, 152] width 36 height 5
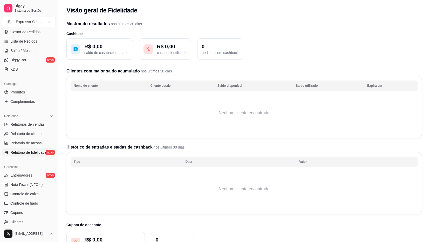
click at [111, 50] on p "R$ 0,00" at bounding box center [106, 46] width 44 height 7
click at [105, 52] on p "saldo de cashback da base" at bounding box center [106, 52] width 44 height 5
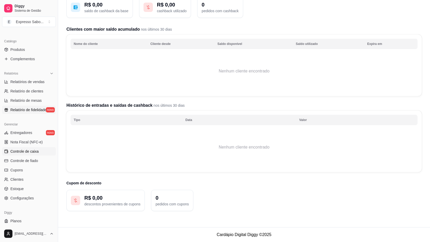
scroll to position [131, 0]
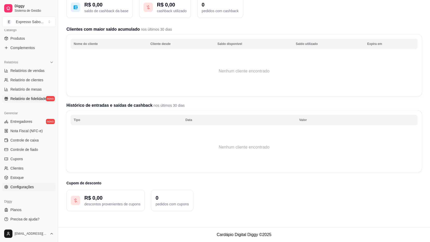
click at [24, 186] on span "Configurações" at bounding box center [21, 186] width 23 height 5
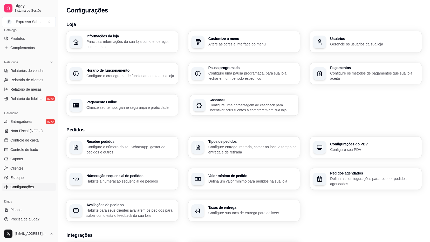
click at [234, 103] on p "Configure uma porcentagem de cashback para incentivar seus clientes a comprarem…" at bounding box center [252, 107] width 86 height 10
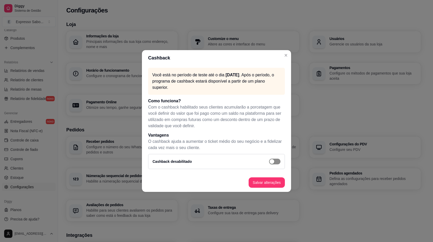
click at [274, 161] on div "button" at bounding box center [272, 161] width 5 height 5
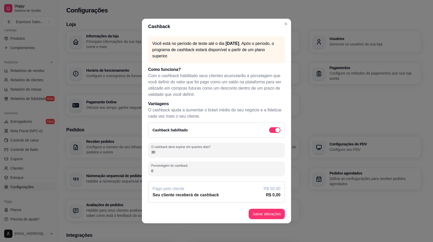
drag, startPoint x: 176, startPoint y: 151, endPoint x: 182, endPoint y: 151, distance: 5.7
click at [176, 151] on input "30" at bounding box center [216, 151] width 131 height 5
type input "3"
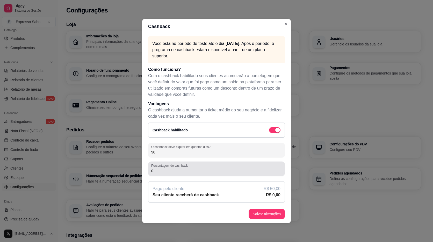
type input "90"
click at [180, 174] on div "Porcentagem do cashback 0" at bounding box center [216, 168] width 137 height 15
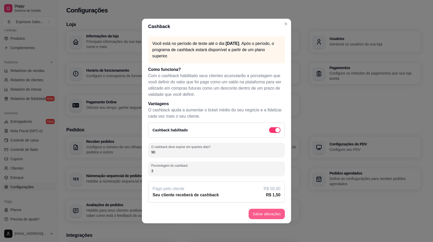
type input "3"
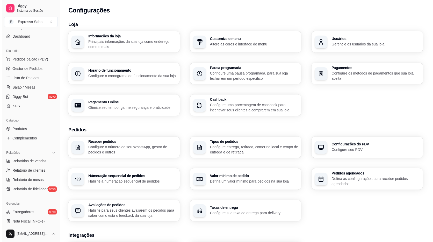
scroll to position [28, 0]
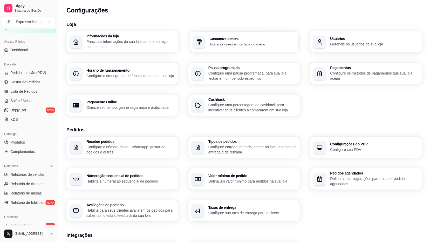
click at [234, 43] on p "Altere as cores e interface do menu" at bounding box center [252, 43] width 86 height 5
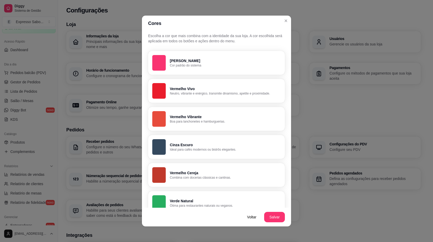
click at [157, 176] on div "button" at bounding box center [158, 175] width 13 height 16
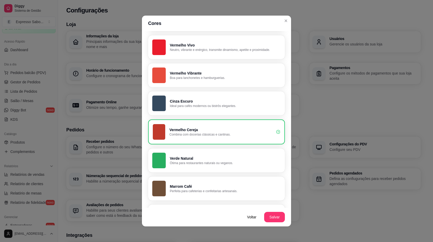
scroll to position [0, 0]
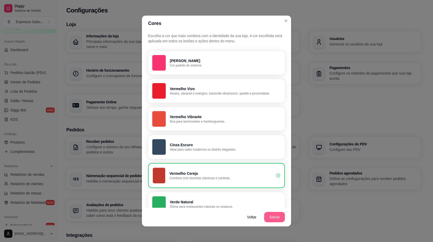
click at [276, 215] on button "Salvar" at bounding box center [274, 217] width 21 height 10
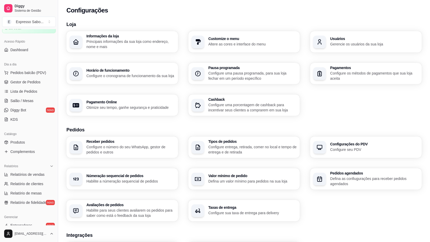
click at [376, 74] on p "Configure os métodos de pagamentos que sua loja aceita" at bounding box center [374, 76] width 88 height 10
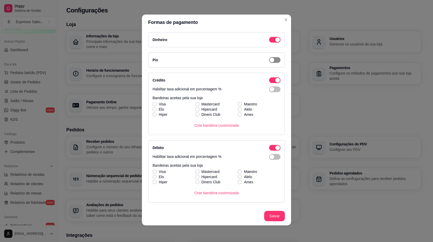
click at [272, 60] on span "button" at bounding box center [274, 60] width 11 height 6
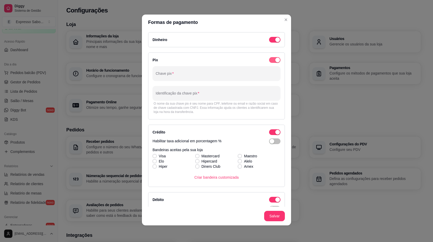
click at [269, 60] on span "button" at bounding box center [274, 60] width 11 height 6
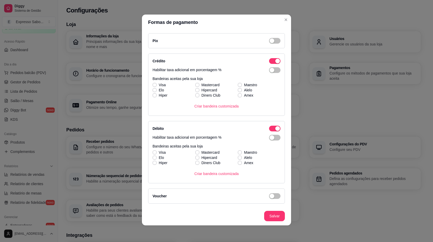
scroll to position [38, 0]
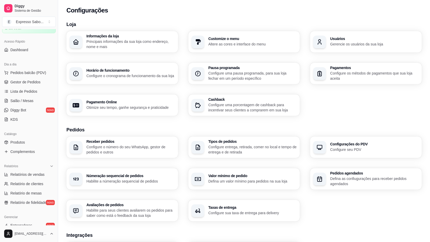
click at [351, 144] on h3 "Configurações do PDV" at bounding box center [374, 144] width 88 height 4
click at [102, 38] on h3 "Informações da loja" at bounding box center [130, 36] width 88 height 4
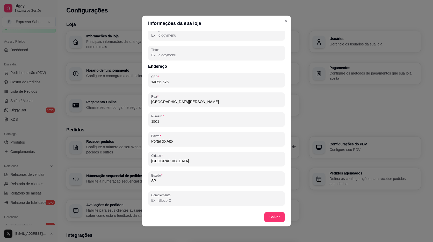
scroll to position [1, 0]
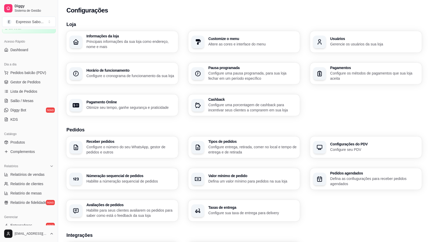
click at [107, 108] on p "Otimize seu tempo, ganhe segurança e praticidade" at bounding box center [130, 107] width 88 height 5
select select "4.98"
click at [230, 147] on p "Configure entrega, retirada, comer no local e tempo de entrega e de retirada" at bounding box center [252, 149] width 88 height 10
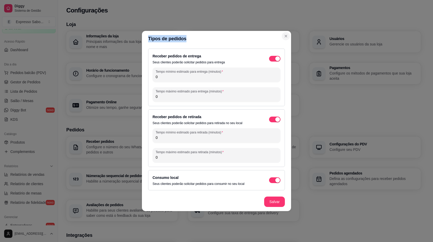
drag, startPoint x: 284, startPoint y: 40, endPoint x: 285, endPoint y: 36, distance: 4.4
click at [285, 36] on section "Tipos de pedidos Receber pedidos de entrega Seus clientes poderão solicitar ped…" at bounding box center [216, 121] width 149 height 180
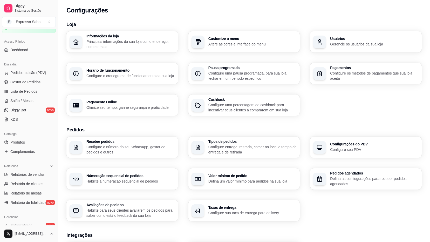
click at [115, 35] on h3 "Informações da loja" at bounding box center [130, 36] width 88 height 4
drag, startPoint x: 284, startPoint y: 19, endPoint x: 281, endPoint y: 25, distance: 7.1
click at [284, 19] on div "Loja Informações da loja Principais informações da sua loja como endereço, nome…" at bounding box center [244, 183] width 372 height 331
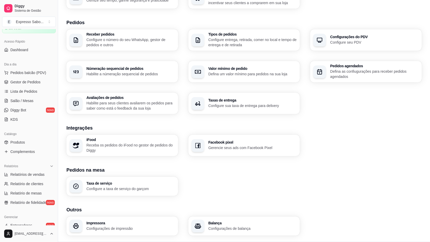
scroll to position [96, 0]
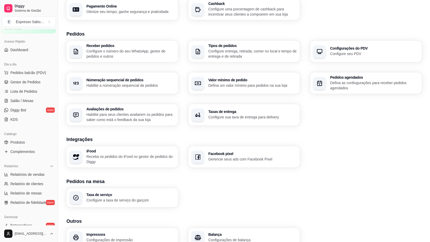
click at [218, 122] on div "Taxas de entrega Configure sua taxa de entrega para delivery" at bounding box center [243, 114] width 111 height 21
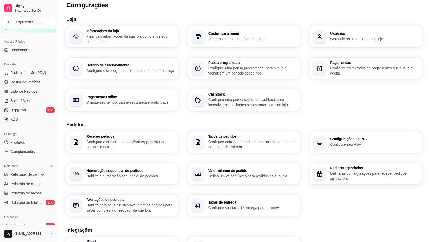
scroll to position [0, 0]
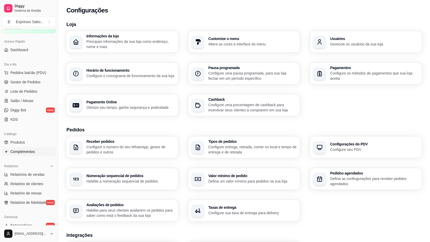
click at [12, 151] on span "Complementos" at bounding box center [22, 151] width 24 height 5
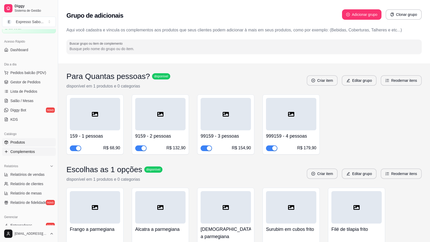
click at [16, 141] on span "Produtos" at bounding box center [17, 141] width 15 height 5
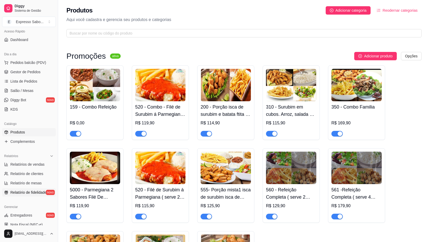
scroll to position [54, 0]
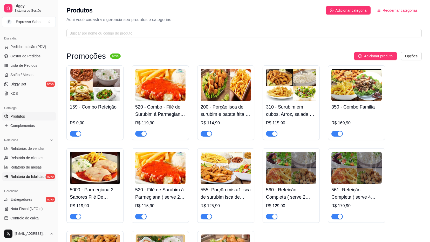
click at [25, 178] on span "Relatório de fidelidade" at bounding box center [28, 176] width 36 height 5
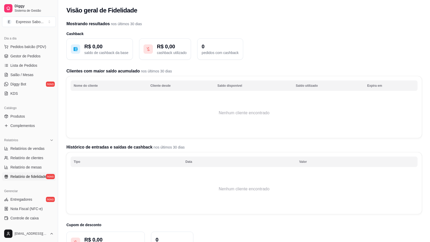
drag, startPoint x: 96, startPoint y: 54, endPoint x: 140, endPoint y: 56, distance: 43.6
click at [96, 54] on p "saldo de cashback da base" at bounding box center [106, 52] width 44 height 5
click at [176, 53] on p "cashback utilizado" at bounding box center [172, 52] width 30 height 5
click at [176, 54] on p "cashback utilizado" at bounding box center [172, 52] width 30 height 5
click at [223, 49] on p "0" at bounding box center [219, 46] width 37 height 7
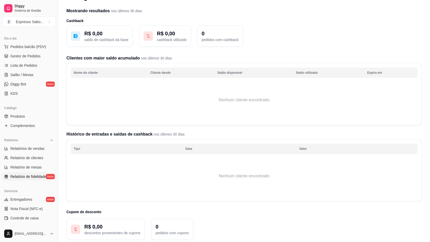
scroll to position [42, 0]
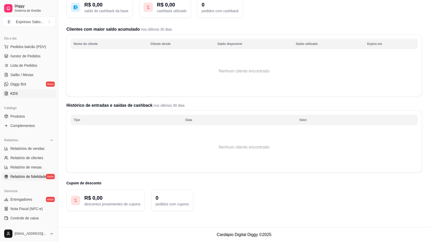
drag, startPoint x: 36, startPoint y: 121, endPoint x: 36, endPoint y: 90, distance: 30.9
click at [36, 90] on link "KDS" at bounding box center [29, 93] width 54 height 8
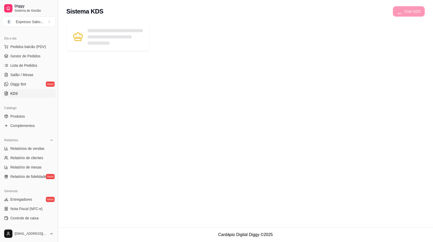
scroll to position [80, 0]
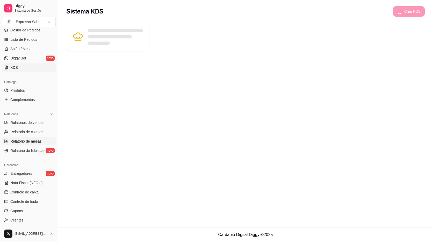
click at [15, 140] on span "Relatório de mesas" at bounding box center [25, 140] width 31 height 5
select select "TOTAL_OF_ORDERS"
select select "7"
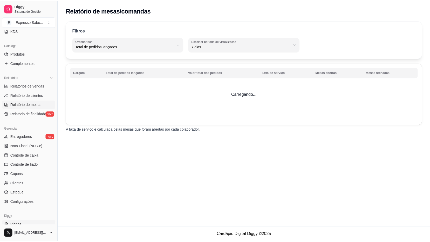
scroll to position [131, 0]
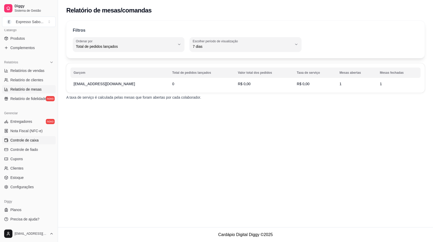
click at [16, 139] on span "Controle de caixa" at bounding box center [24, 139] width 28 height 5
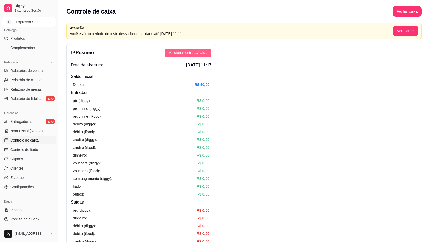
click at [178, 51] on span "Adicionar entrada/saída" at bounding box center [188, 53] width 38 height 6
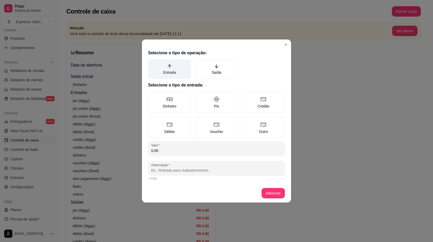
click at [169, 71] on label "Entrada" at bounding box center [169, 69] width 43 height 20
click at [152, 63] on button "Entrada" at bounding box center [150, 61] width 4 height 4
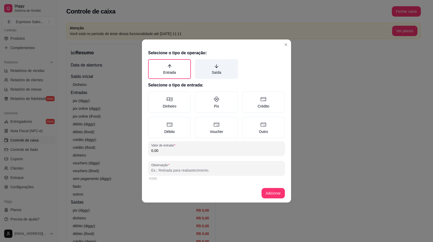
click at [217, 70] on label "Saída" at bounding box center [216, 69] width 43 height 20
click at [199, 63] on button "Saída" at bounding box center [197, 61] width 4 height 4
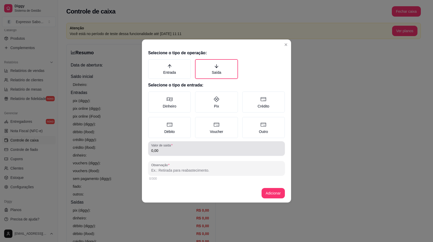
click at [169, 150] on input "0,00" at bounding box center [216, 150] width 131 height 5
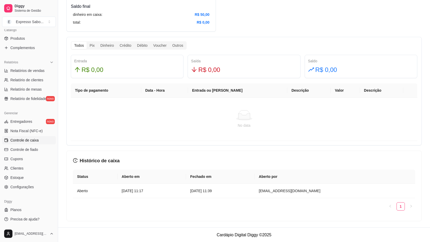
scroll to position [287, 0]
click at [19, 167] on span "Clientes" at bounding box center [16, 167] width 13 height 5
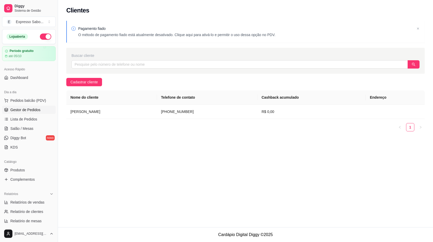
click at [13, 108] on span "Gestor de Pedidos" at bounding box center [25, 109] width 30 height 5
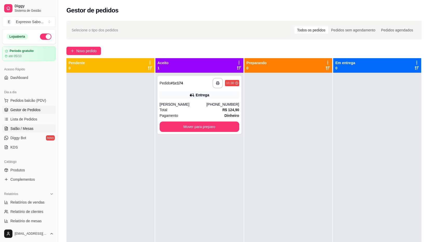
click at [23, 127] on span "Salão / Mesas" at bounding box center [21, 128] width 23 height 5
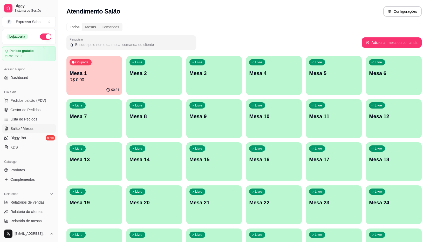
click at [409, 4] on div "Atendimento Salão Configurações" at bounding box center [244, 10] width 372 height 20
click at [409, 15] on button "Configurações" at bounding box center [402, 11] width 38 height 10
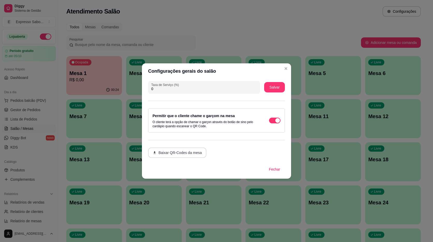
click at [174, 155] on button "Baixar QR-Codes da mesa" at bounding box center [177, 152] width 58 height 10
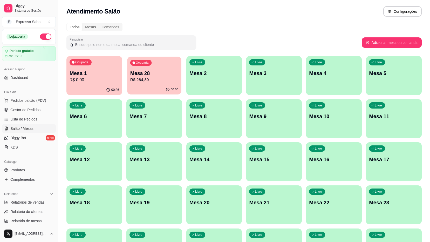
click at [150, 74] on p "Mesa 28" at bounding box center [154, 73] width 48 height 7
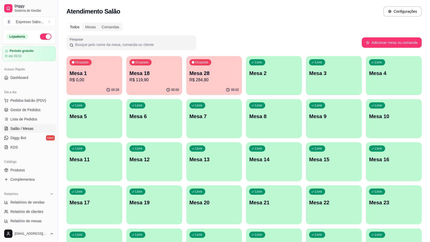
click at [220, 76] on p "Mesa 28" at bounding box center [214, 72] width 50 height 7
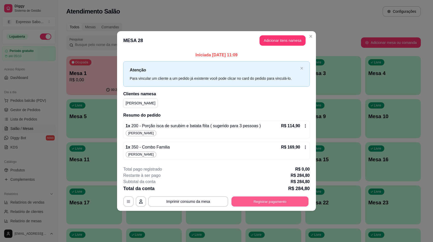
click at [275, 201] on button "Registrar pagamento" at bounding box center [270, 201] width 77 height 10
click at [198, 202] on button "Imprimir consumo da mesa" at bounding box center [188, 201] width 80 height 10
click at [129, 202] on icon "button" at bounding box center [128, 201] width 3 height 2
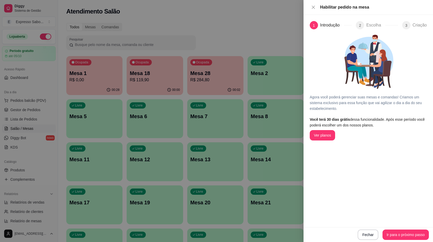
click at [46, 82] on div at bounding box center [216, 121] width 433 height 242
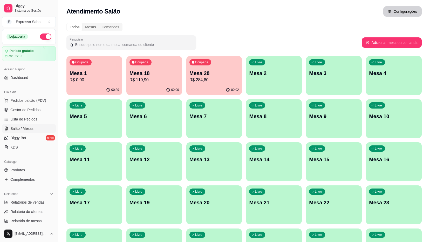
click at [415, 11] on button "Configurações" at bounding box center [402, 11] width 38 height 10
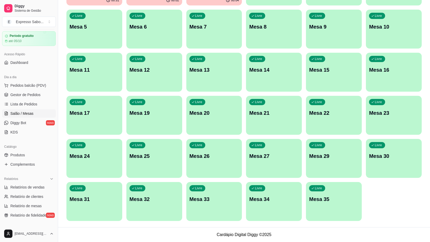
scroll to position [2, 0]
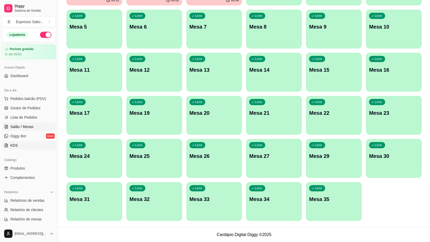
click at [13, 145] on span "KDS" at bounding box center [14, 145] width 8 height 5
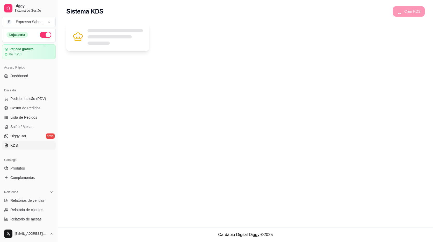
click at [97, 30] on div at bounding box center [115, 37] width 55 height 16
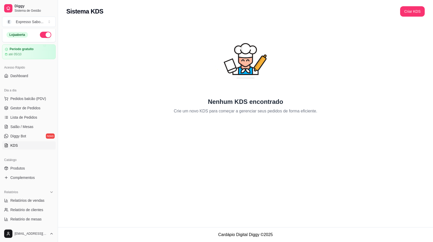
click at [97, 30] on div "Nenhum KDS encontrado Crie um novo KDS para começar a gerenciar seus pedidos de…" at bounding box center [245, 68] width 359 height 91
click at [410, 13] on button "Criar KDS" at bounding box center [413, 11] width 25 height 10
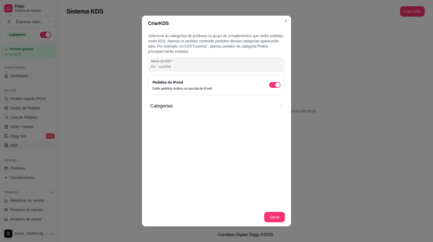
click at [279, 106] on icon "Categorias" at bounding box center [281, 106] width 4 height 4
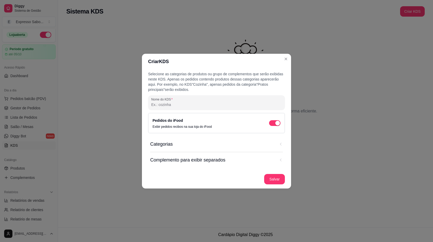
click at [274, 106] on input "Nome do KDS" at bounding box center [216, 104] width 131 height 5
type input "COZINHA"
click at [275, 180] on button "Salvar" at bounding box center [274, 179] width 21 height 10
click at [278, 179] on button "Salvar" at bounding box center [274, 179] width 21 height 10
click at [213, 147] on span "Categorias" at bounding box center [212, 143] width 125 height 7
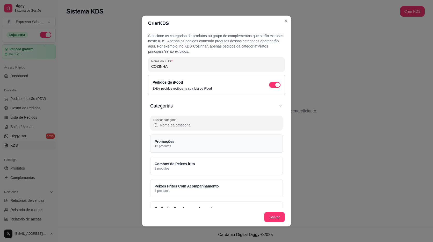
click at [185, 141] on div "Promoções 13 produtos" at bounding box center [216, 143] width 133 height 18
click at [186, 162] on p "Combos de Peixes frito" at bounding box center [175, 163] width 40 height 5
click at [191, 186] on p "Peixes Fritos Com Acompanhamento" at bounding box center [187, 185] width 64 height 5
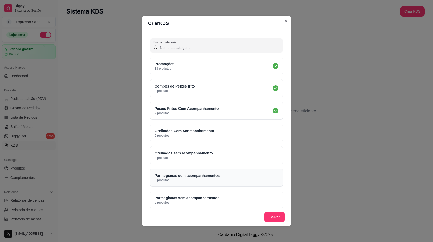
scroll to position [78, 0]
click at [183, 130] on p "Grelhados Com Acompanhamento" at bounding box center [185, 130] width 60 height 5
drag, startPoint x: 190, startPoint y: 151, endPoint x: 188, endPoint y: 164, distance: 13.3
click at [190, 151] on p "Grelhados sem acompanhamento" at bounding box center [184, 152] width 58 height 5
click at [188, 171] on div "Parmegianas com acompanhamentos 6 produtos" at bounding box center [216, 177] width 133 height 18
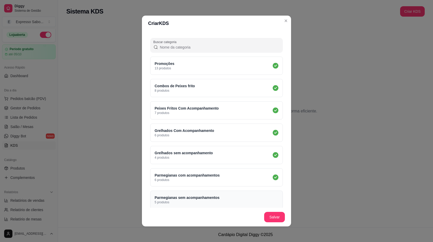
click at [194, 198] on p "Parmegianas sem acompanhamentos" at bounding box center [187, 197] width 65 height 5
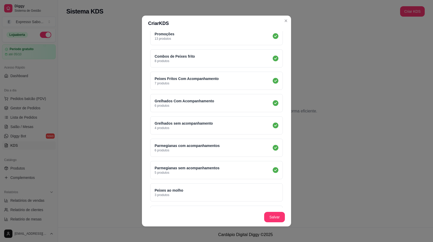
scroll to position [156, 0]
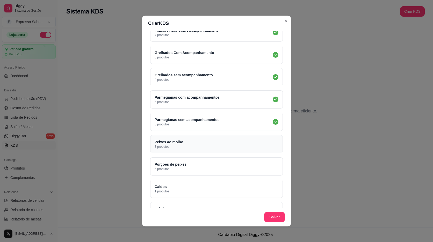
click at [197, 141] on div "Peixes ao molho 3 produtos" at bounding box center [216, 144] width 133 height 18
click at [192, 166] on div "Porções de peixes 6 produtos" at bounding box center [216, 166] width 133 height 18
click at [185, 184] on div "Caldos 1 produtos" at bounding box center [216, 188] width 133 height 18
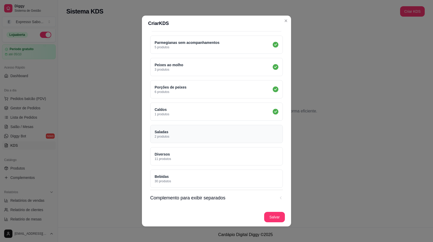
drag, startPoint x: 182, startPoint y: 134, endPoint x: 177, endPoint y: 155, distance: 21.7
click at [181, 133] on div "Saladas 2 produtos" at bounding box center [216, 134] width 133 height 18
click at [180, 162] on div "Diversos 11 produtos" at bounding box center [216, 156] width 133 height 18
click at [179, 186] on div "Bebidas 30 produtos" at bounding box center [216, 178] width 133 height 18
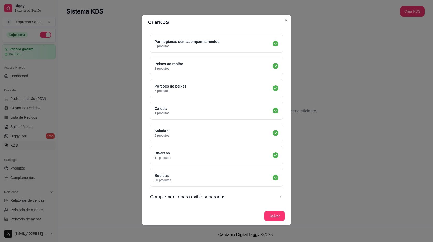
click at [275, 221] on footer "Salvar" at bounding box center [216, 215] width 149 height 19
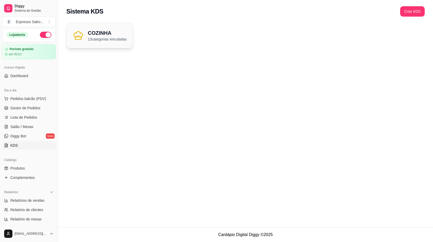
click at [118, 40] on p "13 categorias vinculadas" at bounding box center [107, 39] width 39 height 5
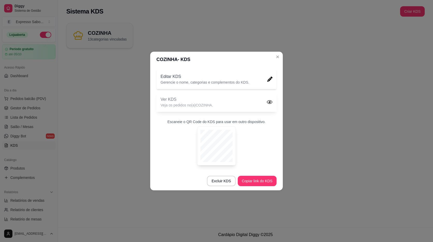
click at [267, 101] on icon at bounding box center [270, 102] width 6 height 6
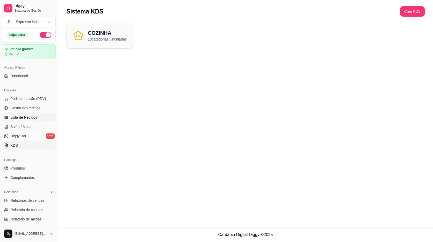
click at [23, 118] on span "Lista de Pedidos" at bounding box center [23, 117] width 27 height 5
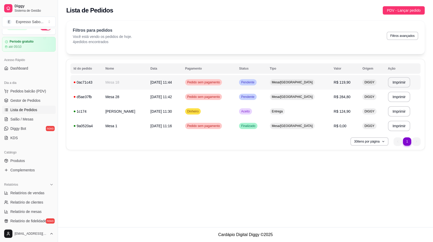
scroll to position [10, 0]
click at [204, 83] on span "Pedido sem pagamento" at bounding box center [203, 82] width 35 height 4
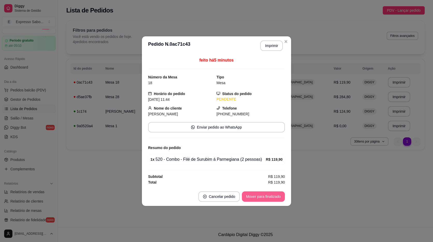
click at [255, 195] on button "Mover para finalizado" at bounding box center [263, 196] width 43 height 10
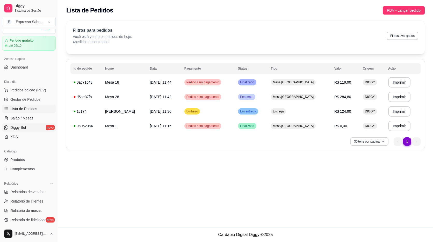
click at [23, 128] on span "Diggy Bot" at bounding box center [18, 127] width 16 height 5
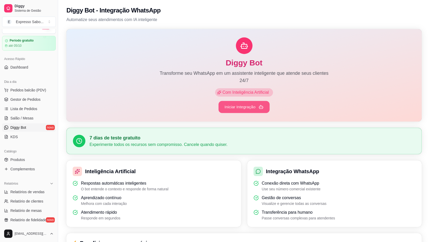
click at [249, 109] on button "Iniciar Integração" at bounding box center [243, 107] width 51 height 12
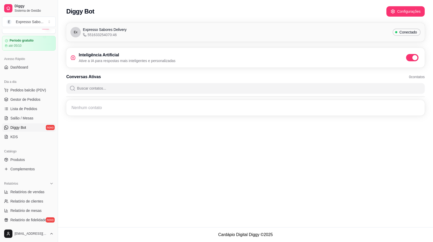
click at [130, 35] on div "Ex Expresso Sabores Delivery 551633254070:46 Conectado" at bounding box center [246, 32] width 351 height 10
click at [414, 10] on button "Configurações" at bounding box center [406, 11] width 38 height 10
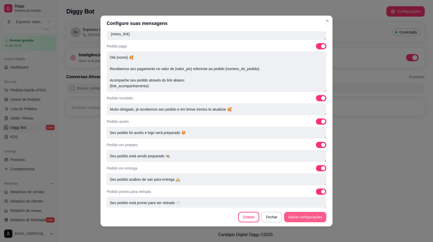
scroll to position [1, 0]
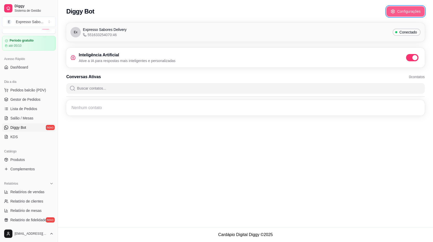
click at [401, 11] on button "Configurações" at bounding box center [406, 11] width 38 height 10
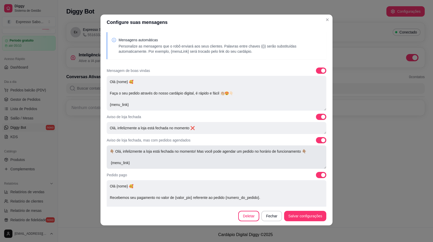
scroll to position [0, 0]
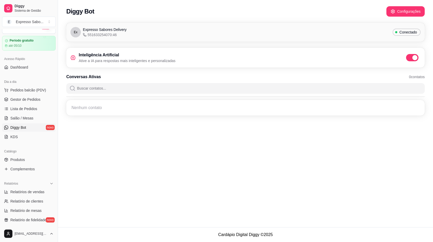
click at [17, 125] on span "Diggy Bot" at bounding box center [18, 127] width 16 height 5
click at [38, 127] on link "Diggy Bot novo" at bounding box center [29, 127] width 54 height 8
click at [40, 127] on link "Diggy Bot novo" at bounding box center [29, 127] width 54 height 8
click at [118, 53] on h3 "Inteligência Artificial" at bounding box center [127, 55] width 97 height 6
click at [408, 10] on button "Configurações" at bounding box center [405, 11] width 37 height 10
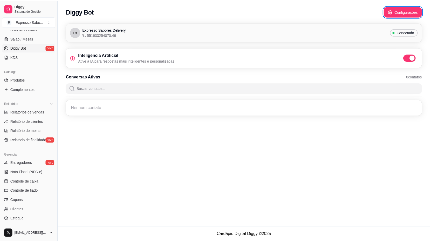
scroll to position [131, 0]
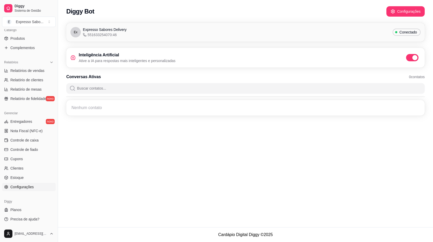
click at [24, 187] on span "Configurações" at bounding box center [21, 186] width 23 height 5
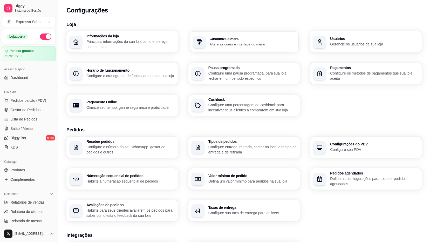
click at [218, 45] on p "Altere as cores e interface do menu" at bounding box center [252, 43] width 86 height 5
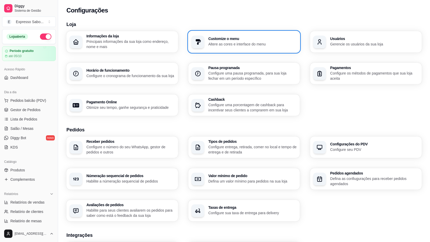
click at [364, 142] on h3 "Configurações do PDV" at bounding box center [374, 144] width 88 height 4
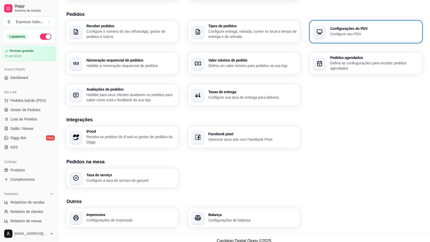
scroll to position [122, 0]
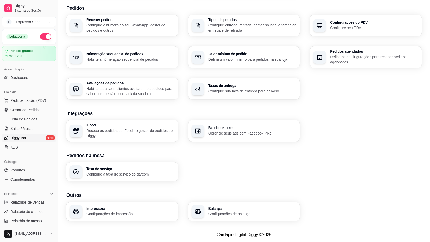
click at [15, 139] on span "Diggy Bot" at bounding box center [18, 137] width 16 height 5
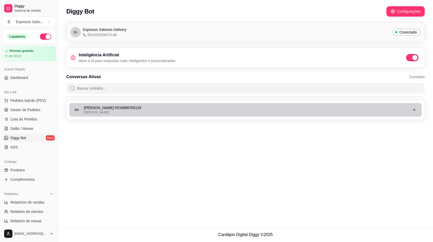
click at [77, 109] on span "Sér" at bounding box center [76, 110] width 5 height 4
click at [244, 110] on p "Sérgio Silva - 5516988765129" at bounding box center [246, 107] width 325 height 5
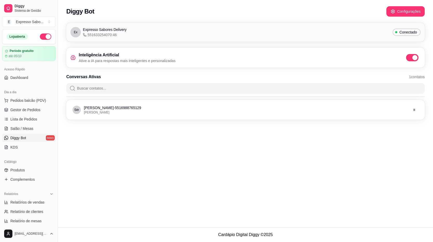
click at [139, 88] on input "Buscar contatos..." at bounding box center [249, 88] width 346 height 10
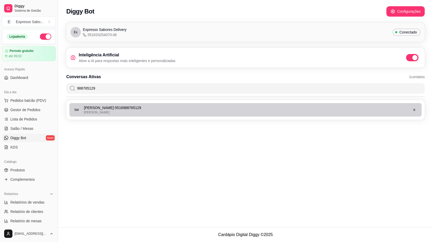
type input "988765129"
click at [155, 110] on p "Sérgio Silva - 5516988765129" at bounding box center [246, 107] width 325 height 5
click at [96, 111] on div "Ola" at bounding box center [246, 112] width 325 height 4
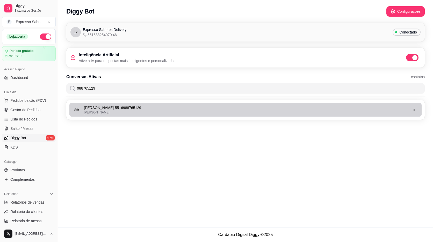
click at [96, 111] on div "Ola" at bounding box center [246, 112] width 325 height 4
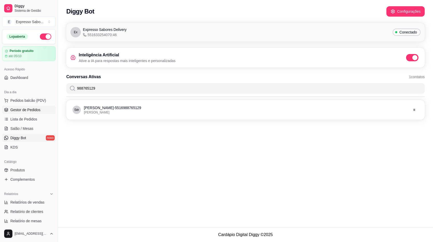
click at [19, 110] on span "Gestor de Pedidos" at bounding box center [25, 109] width 30 height 5
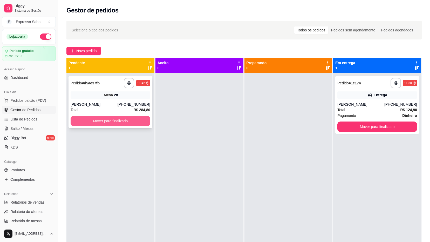
click at [102, 122] on button "Mover para finalizado" at bounding box center [111, 121] width 80 height 10
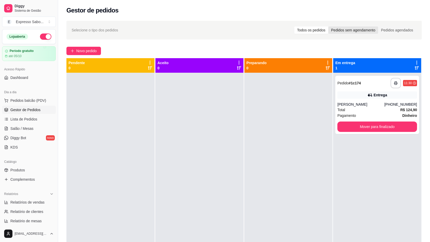
click at [361, 27] on div "Pedidos sem agendamento" at bounding box center [353, 29] width 50 height 7
click at [328, 26] on input "Pedidos sem agendamento" at bounding box center [328, 26] width 0 height 0
click at [389, 25] on div "Selecione o tipo dos pedidos Todos os pedidos Pedidos sem agendamento Pedidos a…" at bounding box center [243, 30] width 355 height 19
click at [90, 51] on span "Novo pedido" at bounding box center [86, 51] width 20 height 6
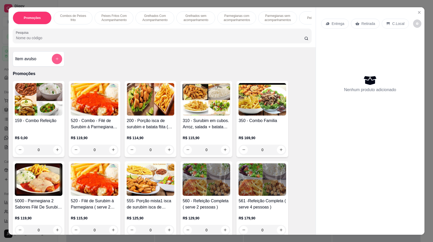
click at [55, 60] on button "add-separate-item" at bounding box center [57, 59] width 10 height 10
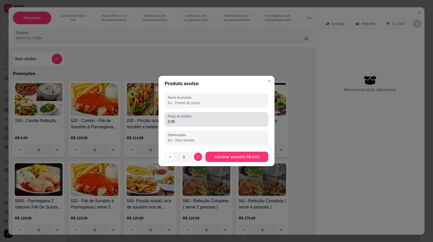
click at [183, 122] on input "0,00" at bounding box center [216, 121] width 97 height 5
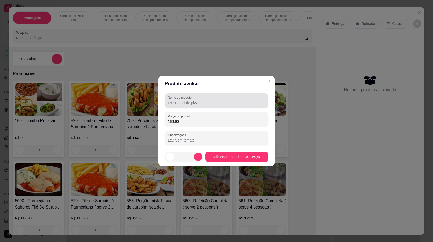
type input "169,90"
click at [195, 103] on input "Nome do produto" at bounding box center [216, 102] width 97 height 5
type input "TO ARROZ FEEIJÃO E SALADASURUBIM EM CUBOS FRI"
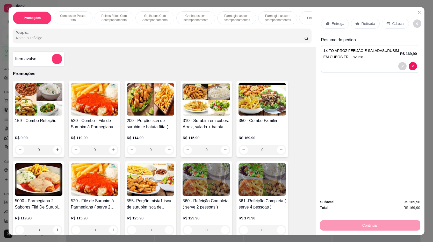
click at [340, 24] on p "Entrega" at bounding box center [338, 23] width 13 height 5
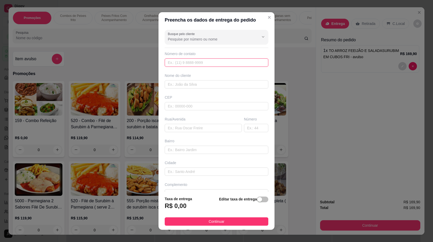
click at [185, 62] on input "text" at bounding box center [217, 62] width 104 height 8
type input "(16) 98876-5129"
click at [194, 207] on div "Taxa de entrega R$ 0,00 Editar taxa de entrega" at bounding box center [217, 204] width 104 height 17
click at [260, 198] on span "button" at bounding box center [262, 199] width 11 height 6
click at [179, 210] on input "0,00" at bounding box center [192, 208] width 55 height 10
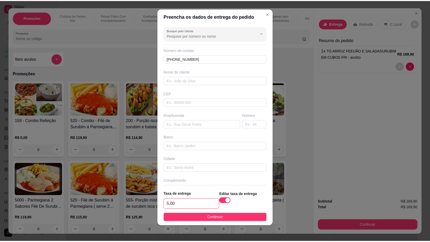
scroll to position [4, 0]
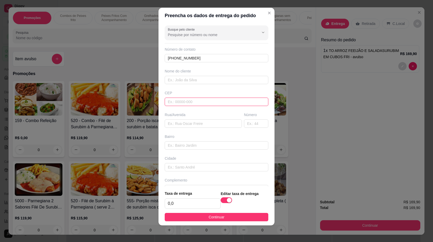
type input "0,00"
click at [193, 102] on input "text" at bounding box center [217, 101] width 104 height 8
click at [200, 142] on input "text" at bounding box center [217, 145] width 104 height 8
click at [190, 122] on input "text" at bounding box center [203, 123] width 77 height 8
click at [188, 106] on div "Busque pelo cliente Número de contato (16) 98876-5129 Nome do cliente CEP 14065…" at bounding box center [217, 104] width 116 height 163
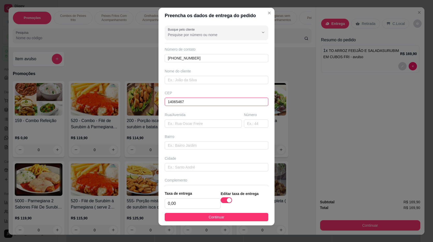
click at [190, 102] on input "14065467" at bounding box center [217, 101] width 104 height 8
type input "14066310"
type input "Rua Guerino Fonzar"
type input "Jardim Alexandre Balbo"
type input "Ribeirão Preto"
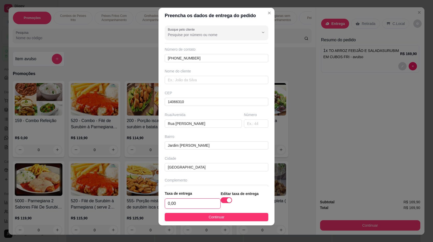
click at [187, 204] on input "0,00" at bounding box center [192, 203] width 55 height 10
click at [221, 199] on span "button" at bounding box center [226, 200] width 11 height 6
click at [202, 136] on div "Bairro" at bounding box center [217, 136] width 104 height 5
click at [192, 79] on input "text" at bounding box center [217, 80] width 104 height 8
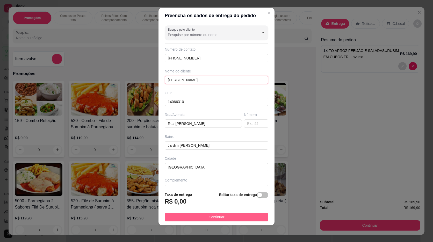
type input "MARIA"
click at [212, 219] on span "Continuar" at bounding box center [217, 217] width 16 height 6
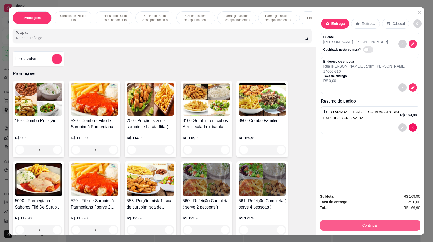
click at [376, 225] on button "Continuar" at bounding box center [370, 225] width 100 height 10
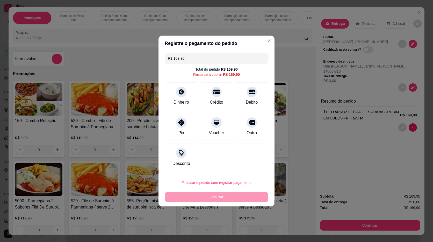
drag, startPoint x: 217, startPoint y: 198, endPoint x: 220, endPoint y: 199, distance: 3.2
click at [218, 198] on div "Finalizar" at bounding box center [217, 197] width 104 height 10
click at [184, 89] on div at bounding box center [181, 90] width 11 height 11
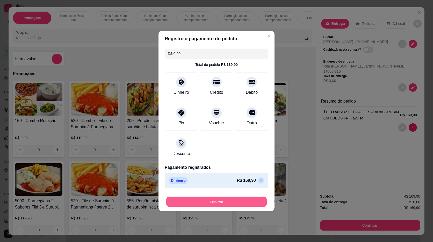
click at [220, 205] on button "Finalizar" at bounding box center [216, 202] width 101 height 10
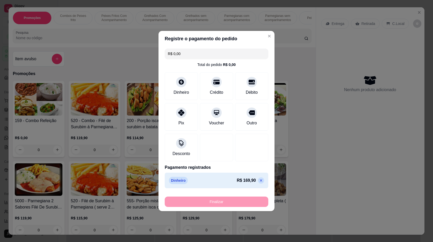
type input "-R$ 169,90"
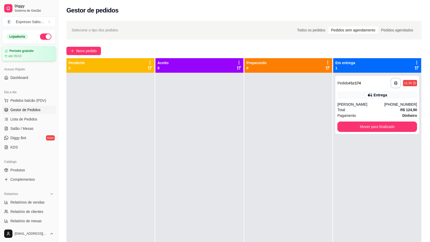
click at [22, 55] on article "até 05/10" at bounding box center [14, 56] width 13 height 4
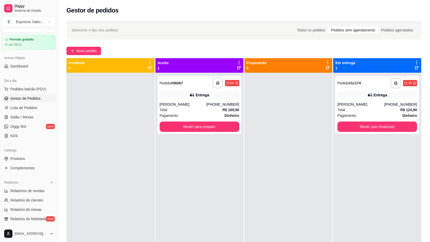
scroll to position [21, 0]
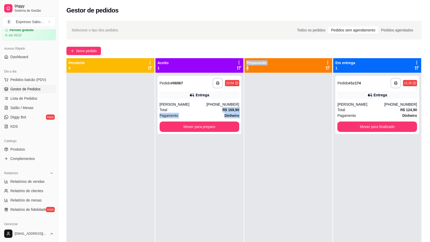
drag, startPoint x: 201, startPoint y: 107, endPoint x: 253, endPoint y: 110, distance: 51.9
click at [253, 110] on div "**********" at bounding box center [243, 179] width 355 height 242
click at [185, 87] on div "**********" at bounding box center [199, 83] width 80 height 10
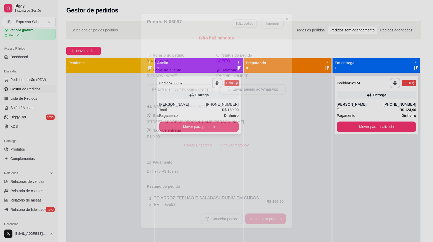
click at [185, 87] on button "Entrar em contato com o cliente" at bounding box center [180, 89] width 65 height 10
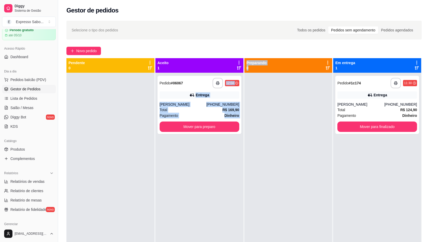
drag, startPoint x: 195, startPoint y: 76, endPoint x: 262, endPoint y: 80, distance: 66.2
click at [262, 80] on div "**********" at bounding box center [243, 179] width 355 height 242
click at [209, 172] on div "**********" at bounding box center [199, 194] width 88 height 242
click at [193, 125] on button "Mover para preparo" at bounding box center [199, 126] width 80 height 10
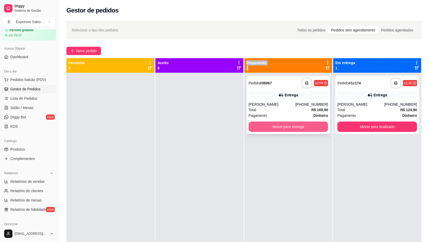
click at [290, 128] on button "Mover para entrega" at bounding box center [288, 126] width 80 height 10
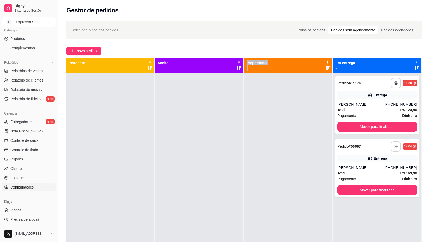
scroll to position [131, 0]
click at [21, 185] on span "Configurações" at bounding box center [21, 186] width 23 height 5
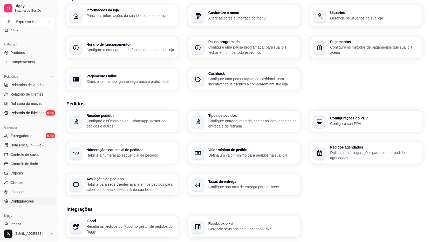
scroll to position [106, 0]
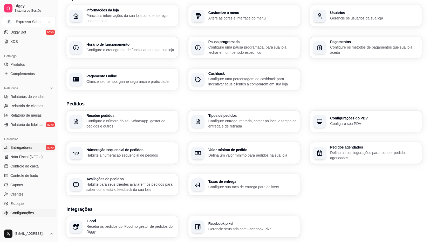
click at [39, 149] on link "Entregadores novo" at bounding box center [29, 147] width 54 height 8
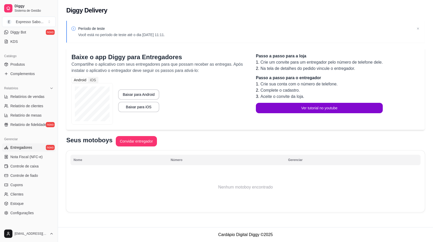
click at [27, 147] on span "Entregadores" at bounding box center [21, 147] width 22 height 5
click at [28, 146] on span "Entregadores" at bounding box center [21, 147] width 22 height 5
click at [19, 147] on span "Entregadores" at bounding box center [21, 147] width 22 height 5
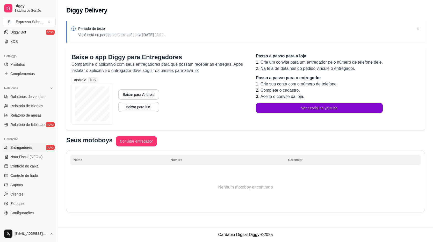
click at [19, 147] on span "Entregadores" at bounding box center [21, 147] width 22 height 5
click at [139, 142] on button "Convidar entregador" at bounding box center [136, 141] width 40 height 10
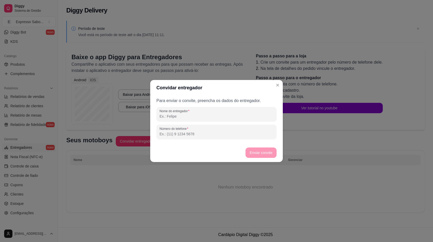
click at [207, 133] on input "Número do telefone" at bounding box center [217, 133] width 114 height 5
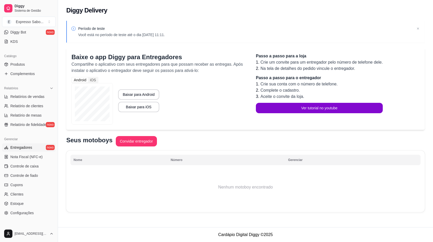
click at [21, 148] on span "Entregadores" at bounding box center [21, 147] width 22 height 5
click at [20, 148] on span "Entregadores" at bounding box center [21, 147] width 22 height 5
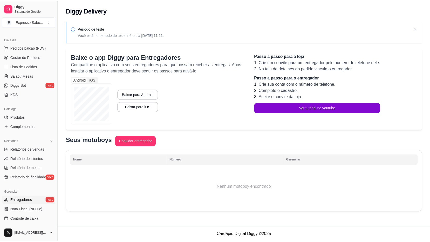
scroll to position [131, 0]
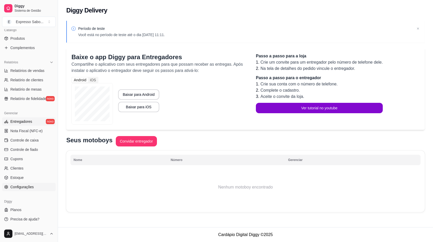
drag, startPoint x: 31, startPoint y: 188, endPoint x: 29, endPoint y: 186, distance: 3.4
click at [30, 188] on span "Configurações" at bounding box center [21, 186] width 23 height 5
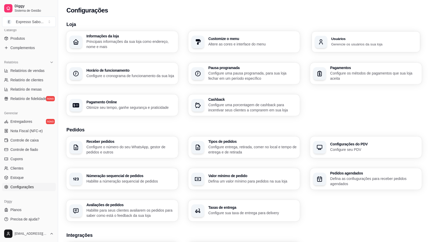
click at [364, 41] on div "Usuários Gerencie os usuários da sua loja" at bounding box center [374, 42] width 86 height 10
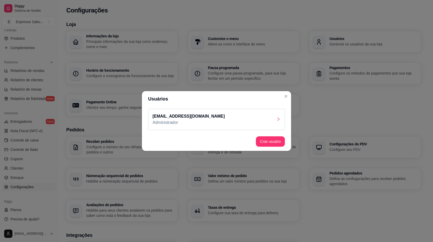
click at [276, 119] on div "lojamaisrp@gmail.com Administrador" at bounding box center [216, 119] width 137 height 21
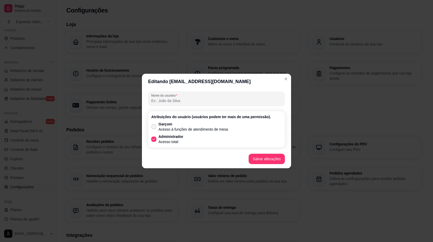
click at [154, 126] on icon at bounding box center [154, 126] width 4 height 3
click at [154, 128] on input "Garçom Acesso à funções de atendimento de mesa" at bounding box center [152, 129] width 3 height 3
checkbox input "true"
click at [265, 159] on button "Salvar alterações" at bounding box center [267, 158] width 36 height 10
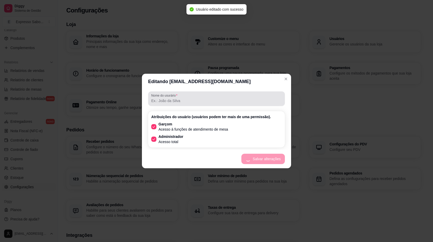
click at [176, 101] on input "Nome do usurário" at bounding box center [216, 100] width 131 height 5
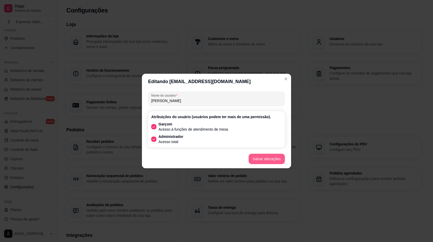
type input "SERGIO"
click at [260, 160] on button "Salvar alterações" at bounding box center [266, 159] width 35 height 10
click at [264, 161] on button "Salvar alterações" at bounding box center [267, 158] width 36 height 10
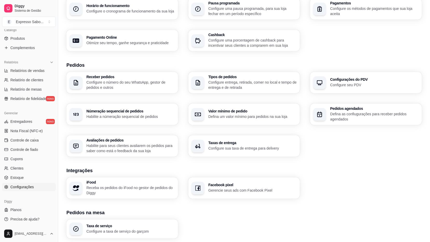
scroll to position [78, 0]
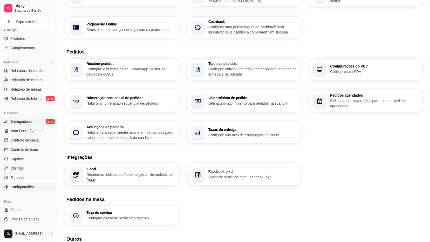
click at [26, 122] on span "Entregadores" at bounding box center [21, 121] width 22 height 5
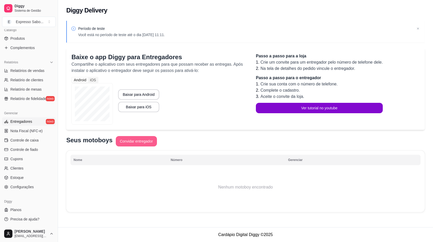
click at [126, 141] on button "Convidar entregador" at bounding box center [136, 141] width 41 height 10
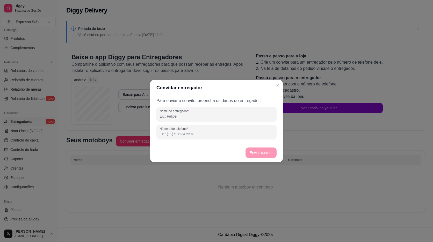
click at [187, 117] on input "Nome do entregador" at bounding box center [217, 116] width 114 height 5
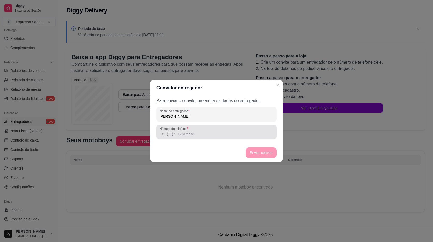
type input "SERGIO"
click at [204, 136] on input "Número do telefone" at bounding box center [217, 133] width 114 height 5
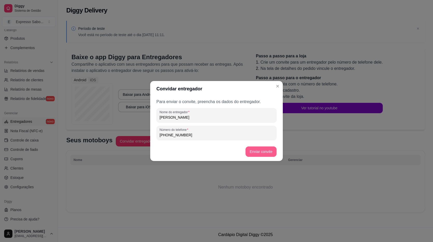
type input "(16) 9 8876-5129"
click at [260, 153] on button "Enviar convite" at bounding box center [261, 151] width 31 height 10
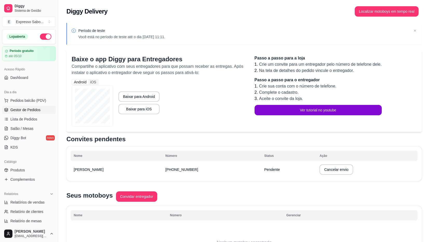
click at [27, 109] on span "Gestor de Pedidos" at bounding box center [25, 109] width 30 height 5
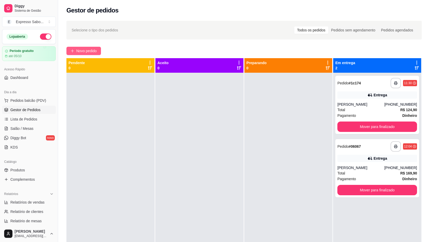
click at [82, 51] on span "Novo pedido" at bounding box center [86, 51] width 20 height 6
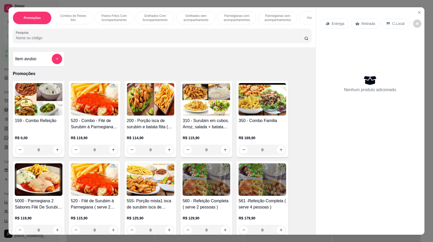
click at [205, 111] on img at bounding box center [207, 99] width 48 height 32
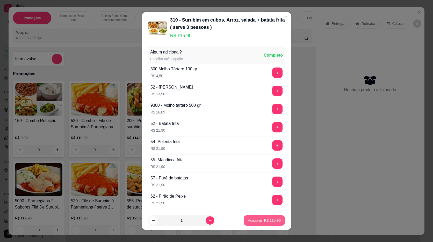
click at [258, 222] on p "Adicionar R$ 115,90" at bounding box center [264, 220] width 33 height 5
type input "1"
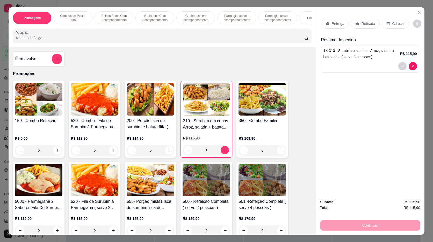
click at [340, 24] on p "Entrega" at bounding box center [338, 23] width 13 height 5
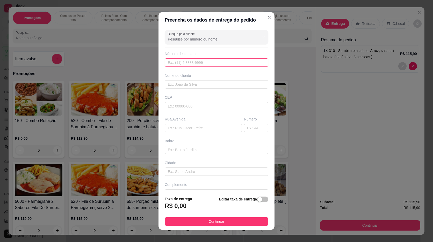
click at [193, 61] on input "text" at bounding box center [217, 62] width 104 height 8
type input "(16) 98876-5129"
click at [186, 85] on input "text" at bounding box center [217, 84] width 104 height 8
type input "SERGIO"
click at [185, 108] on input "text" at bounding box center [217, 106] width 104 height 8
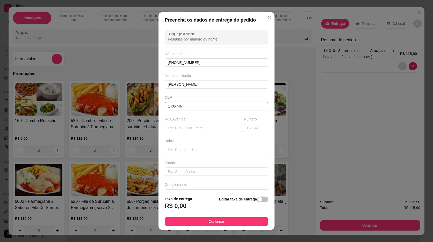
type input "14057465"
type input "Rua Antônio Buzatto"
type input "Engenheiro Carlos de Lacerda Chaves"
type input "Ribeirão Preto"
type input "14057465"
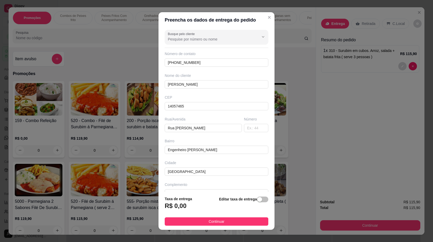
drag, startPoint x: 189, startPoint y: 206, endPoint x: 187, endPoint y: 208, distance: 2.8
click at [188, 206] on div "R$ 0,00" at bounding box center [178, 206] width 27 height 11
click at [242, 219] on button "Continuar" at bounding box center [217, 221] width 104 height 8
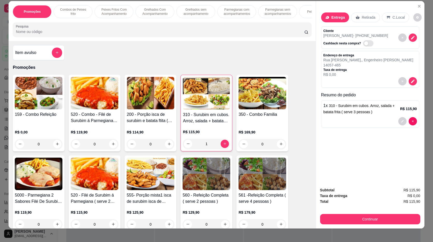
scroll to position [9, 0]
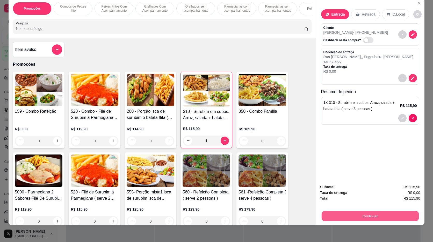
click at [361, 215] on button "Continuar" at bounding box center [370, 216] width 97 height 10
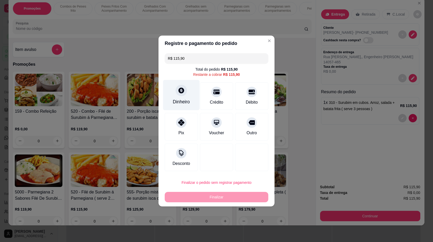
click at [185, 95] on div "Dinheiro" at bounding box center [181, 95] width 37 height 30
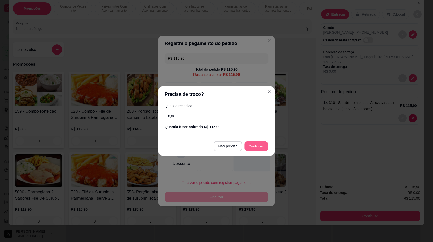
type input "R$ 0,00"
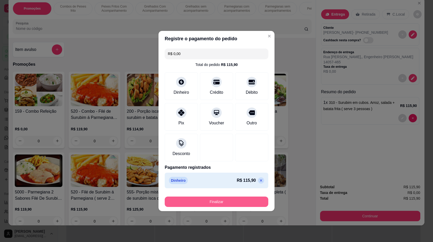
click at [226, 199] on button "Finalizar" at bounding box center [217, 201] width 104 height 10
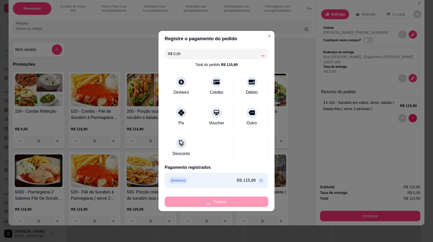
type input "0"
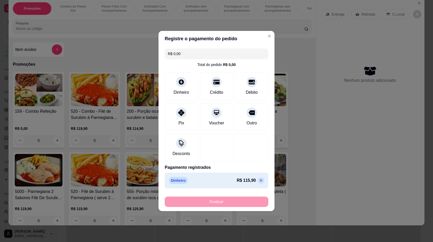
type input "-R$ 115,90"
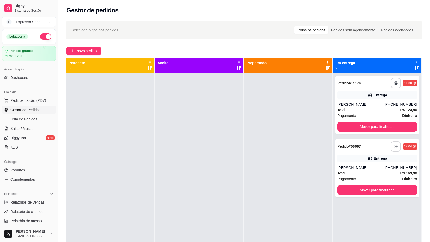
click at [109, 66] on div "Pendente 0" at bounding box center [110, 65] width 84 height 10
click at [25, 54] on div "Período gratuito até 05/10" at bounding box center [29, 53] width 48 height 9
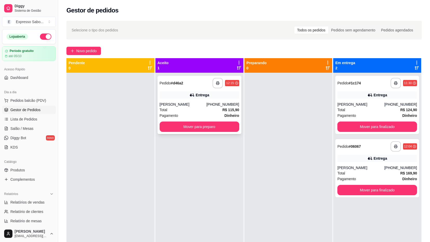
click at [195, 92] on div "Entrega" at bounding box center [201, 94] width 13 height 5
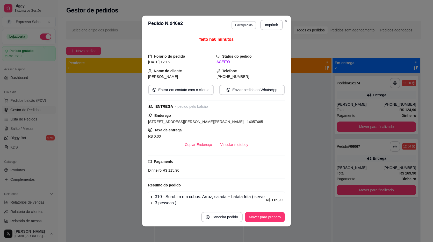
click at [235, 26] on button "Editar pedido" at bounding box center [244, 25] width 25 height 8
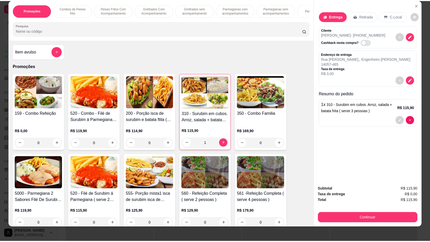
scroll to position [9, 0]
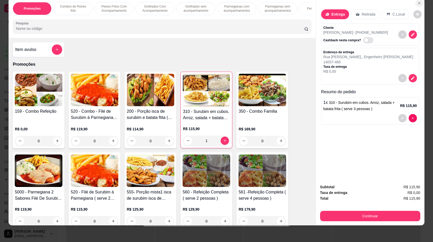
click at [418, 3] on icon "Close" at bounding box center [420, 3] width 4 height 4
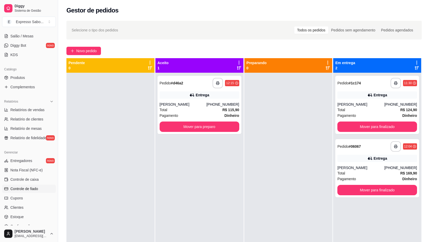
scroll to position [104, 0]
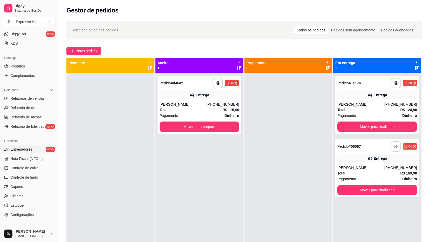
click at [28, 151] on span "Entregadores" at bounding box center [21, 148] width 22 height 5
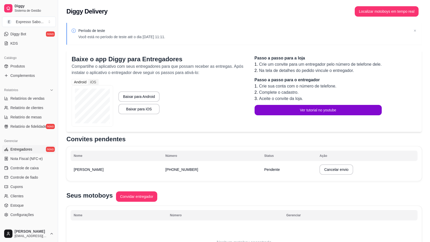
click at [239, 171] on td "(16) 9 8876-5129" at bounding box center [211, 169] width 99 height 15
click at [98, 173] on td "Sergiio silva" at bounding box center [117, 169] width 92 height 15
drag, startPoint x: 98, startPoint y: 173, endPoint x: 141, endPoint y: 174, distance: 43.0
click at [141, 174] on td "Sergiio silva" at bounding box center [117, 169] width 92 height 15
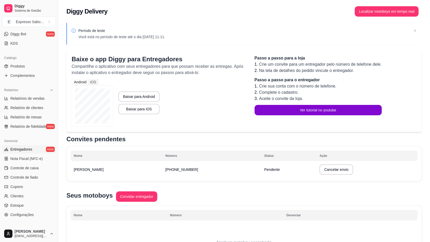
click at [117, 173] on td "Sergiio silva" at bounding box center [117, 169] width 92 height 15
click at [117, 172] on td "Sergiio silva" at bounding box center [117, 169] width 92 height 15
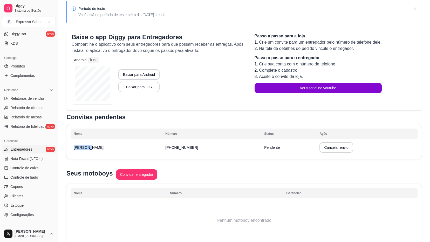
scroll to position [47, 0]
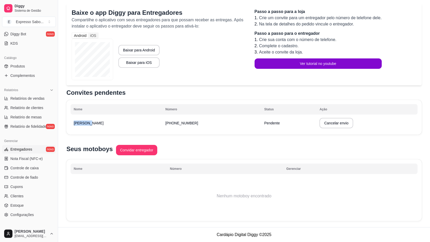
click at [129, 172] on th "Nome" at bounding box center [119, 168] width 96 height 10
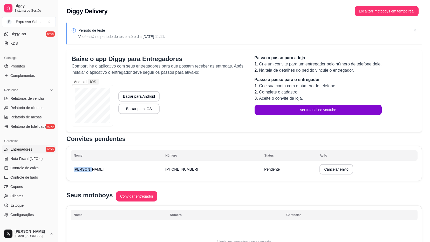
scroll to position [0, 0]
click at [191, 162] on table "Nome Número Status Ação Sergiio silva (16) 9 8876-5129 Pendente Cancelar envio" at bounding box center [244, 163] width 347 height 26
click at [104, 31] on p "Período de teste" at bounding box center [121, 30] width 87 height 5
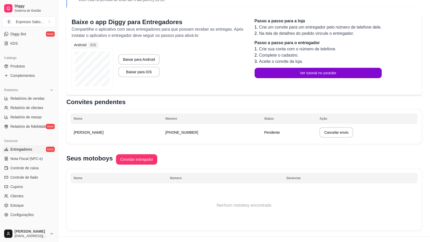
scroll to position [47, 0]
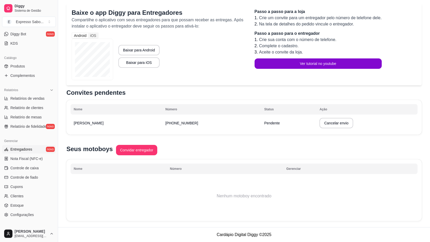
click at [89, 165] on th "Nome" at bounding box center [119, 168] width 96 height 10
click at [164, 177] on td "Nenhum motoboy encontrado" at bounding box center [244, 195] width 347 height 41
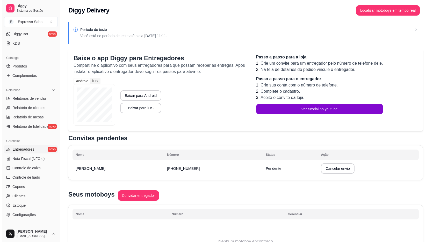
scroll to position [0, 0]
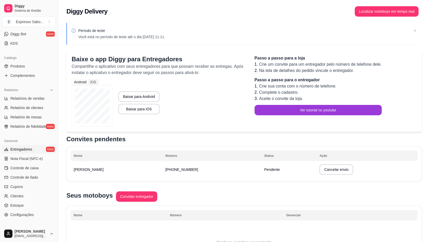
click at [303, 111] on button "Ver tutorial no youtube" at bounding box center [317, 110] width 127 height 10
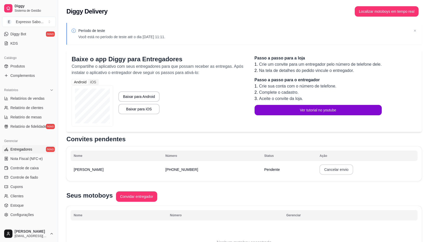
click at [319, 169] on button "Cancelar envio" at bounding box center [335, 169] width 33 height 10
click at [323, 209] on button "Confirmar" at bounding box center [325, 207] width 19 height 8
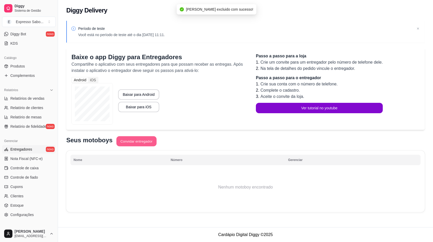
click at [134, 141] on button "Convidar entregador" at bounding box center [136, 141] width 40 height 10
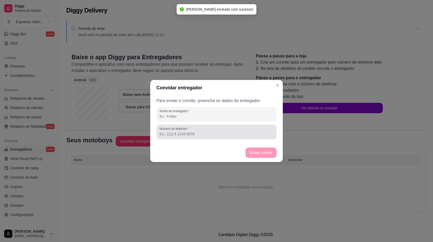
click at [197, 131] on input "Número do telefone" at bounding box center [217, 133] width 114 height 5
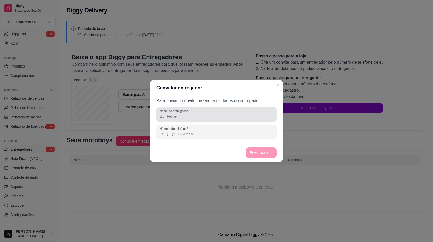
click at [205, 118] on input "Nome do entregador" at bounding box center [217, 116] width 114 height 5
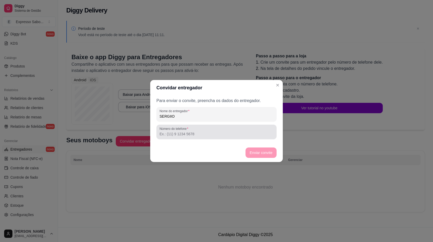
type input "SERGIIO"
click at [203, 135] on input "Número do telefone" at bounding box center [217, 133] width 114 height 5
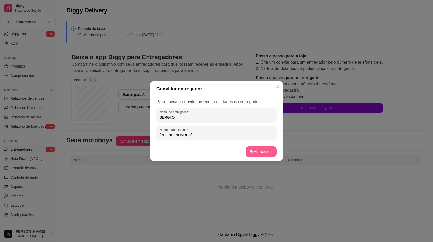
type input "(16) 9 8876-5129"
click at [263, 151] on button "Enviar convite" at bounding box center [261, 151] width 31 height 10
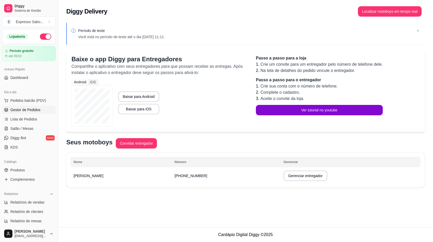
click at [28, 109] on span "Gestor de Pedidos" at bounding box center [25, 109] width 30 height 5
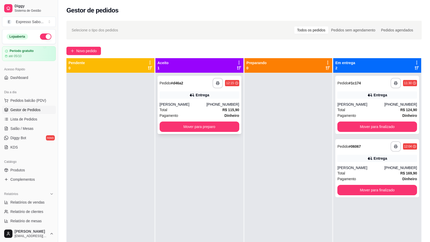
click at [200, 94] on div "Entrega" at bounding box center [201, 94] width 13 height 5
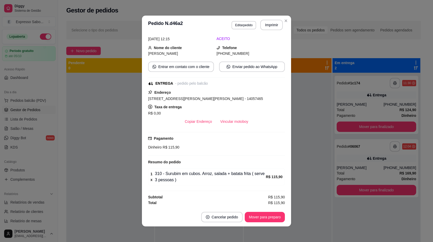
scroll to position [1, 0]
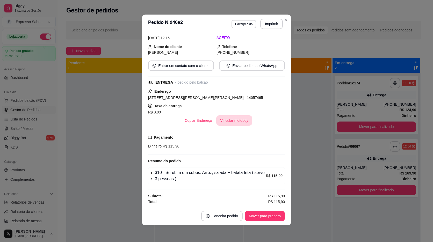
click at [233, 121] on button "Vincular motoboy" at bounding box center [234, 120] width 36 height 10
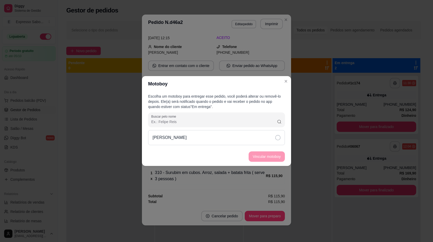
click at [276, 137] on icon at bounding box center [278, 137] width 5 height 5
click at [272, 155] on button "Vincular motoboy" at bounding box center [267, 156] width 36 height 10
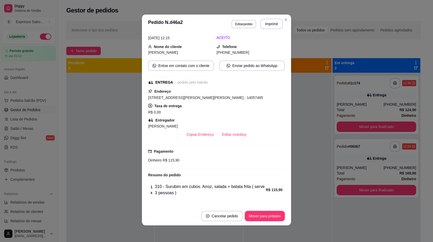
click at [288, 17] on header "**********" at bounding box center [216, 24] width 149 height 19
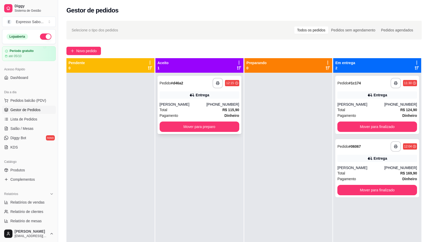
click at [231, 83] on div "12:15" at bounding box center [230, 83] width 8 height 4
click at [172, 108] on div "Total R$ 115,90" at bounding box center [199, 110] width 80 height 6
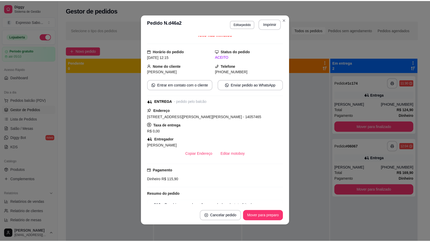
scroll to position [0, 0]
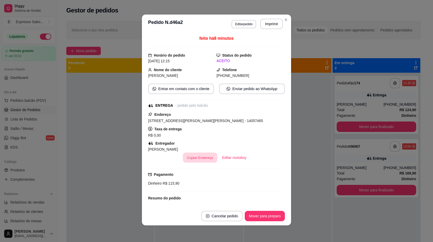
click at [192, 157] on button "Copiar Endereço" at bounding box center [200, 157] width 34 height 10
drag, startPoint x: 225, startPoint y: 163, endPoint x: 237, endPoint y: 163, distance: 11.9
click at [237, 163] on div "feito há 8 minutos Horário do pedido 05/09/2025 12:15 Status do pedido ACEITO N…" at bounding box center [216, 119] width 137 height 169
click at [271, 218] on button "Mover para preparo" at bounding box center [265, 216] width 40 height 10
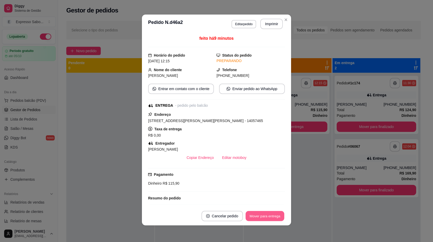
click at [263, 217] on button "Mover para entrega" at bounding box center [265, 216] width 39 height 10
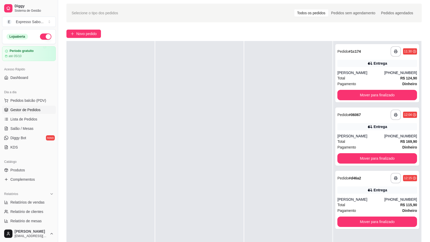
scroll to position [26, 0]
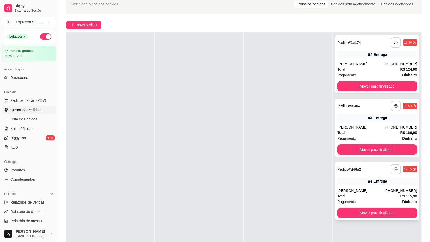
click at [405, 170] on div "12:15" at bounding box center [408, 169] width 8 height 4
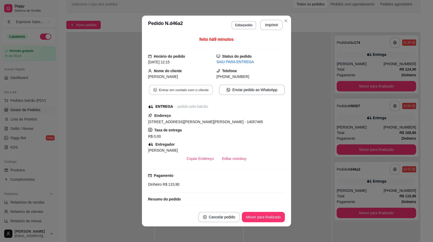
click at [182, 92] on button "Entrar em contato com o cliente" at bounding box center [181, 90] width 64 height 10
click at [244, 90] on button "Enviar pedido ao WhatsApp" at bounding box center [252, 90] width 66 height 10
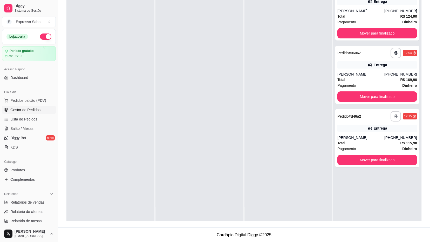
scroll to position [79, 0]
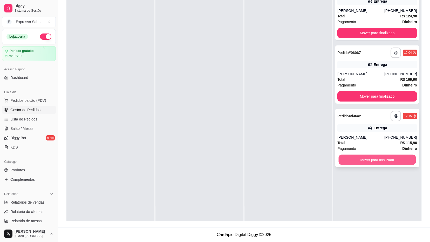
click at [371, 159] on button "Mover para finalizado" at bounding box center [376, 160] width 77 height 10
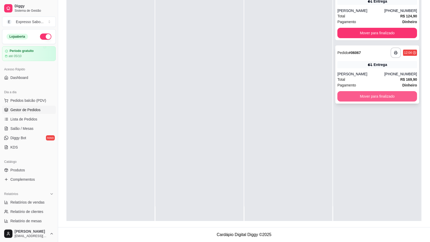
click at [363, 100] on button "Mover para finalizado" at bounding box center [377, 96] width 80 height 10
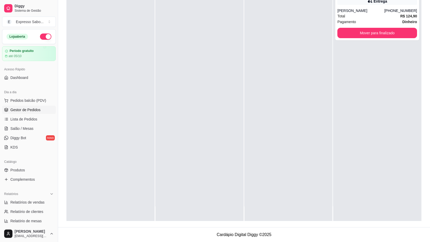
scroll to position [0, 0]
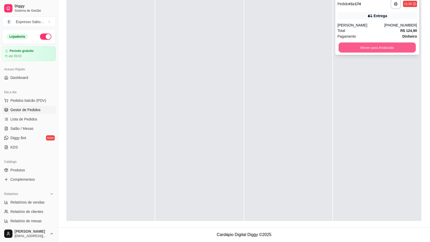
click at [365, 47] on button "Mover para finalizado" at bounding box center [376, 48] width 77 height 10
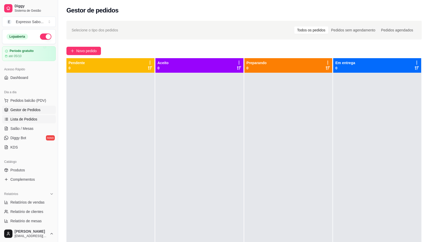
click at [28, 119] on span "Lista de Pedidos" at bounding box center [23, 118] width 27 height 5
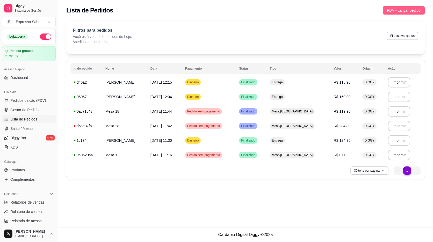
click at [404, 11] on span "PDV - Lançar pedido" at bounding box center [404, 11] width 34 height 6
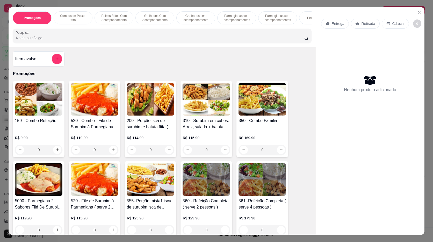
click at [49, 40] on input "Pesquisa" at bounding box center [160, 37] width 289 height 5
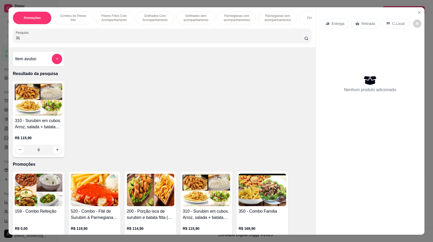
type input "3"
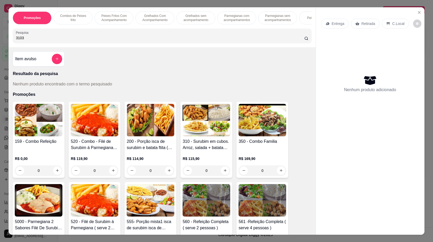
type input "310"
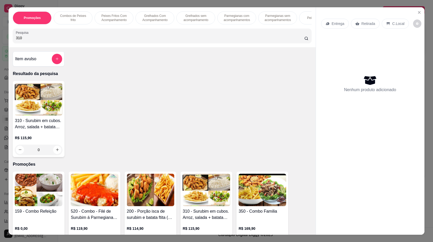
click at [39, 89] on img at bounding box center [39, 99] width 48 height 32
click at [416, 12] on button "Close" at bounding box center [420, 12] width 8 height 8
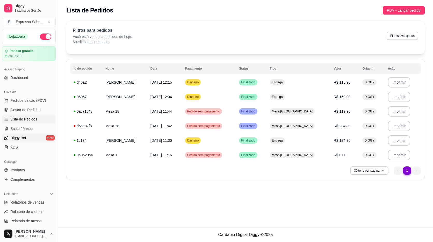
click at [21, 137] on span "Diggy Bot" at bounding box center [18, 137] width 16 height 5
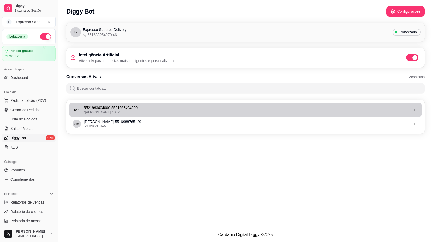
click at [115, 106] on p "5521993404000 - 5521993404000" at bounding box center [246, 107] width 325 height 5
click at [117, 110] on div "*Carlos Telbis:* Boa*" at bounding box center [246, 112] width 325 height 4
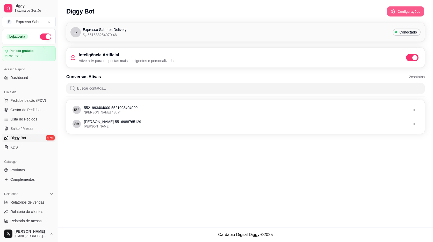
click at [407, 9] on button "Configurações" at bounding box center [405, 11] width 37 height 10
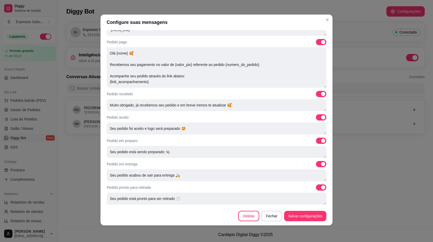
scroll to position [29, 0]
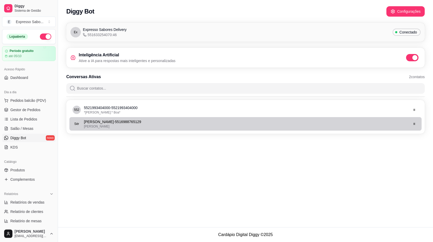
click at [98, 125] on div "Ola" at bounding box center [246, 126] width 325 height 4
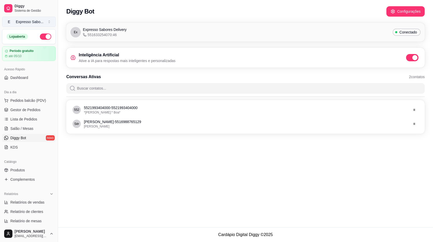
click at [26, 24] on div "Expresso Sabo ..." at bounding box center [30, 21] width 28 height 5
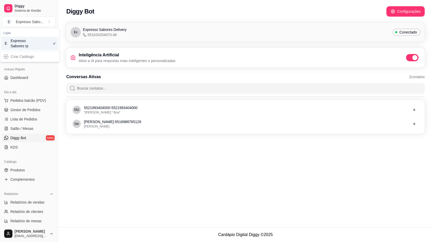
click at [33, 82] on div "Acesso Rápido Dashboard" at bounding box center [29, 73] width 58 height 21
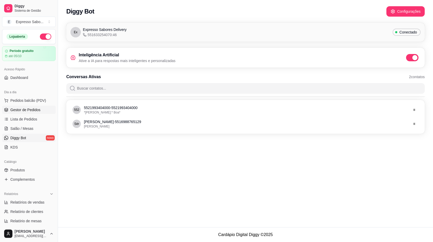
click at [24, 111] on span "Gestor de Pedidos" at bounding box center [25, 109] width 30 height 5
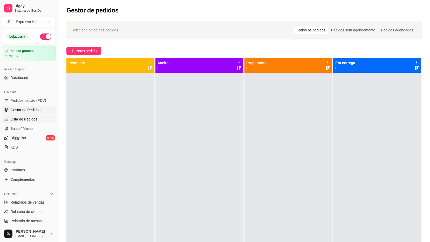
click at [25, 117] on span "Lista de Pedidos" at bounding box center [23, 118] width 27 height 5
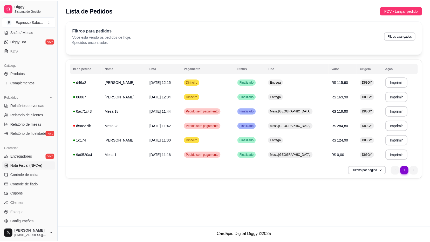
scroll to position [130, 0]
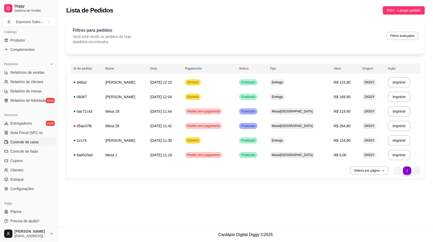
click at [24, 142] on span "Controle de caixa" at bounding box center [24, 141] width 28 height 5
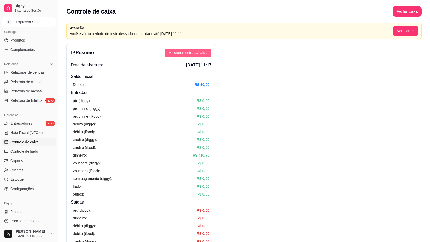
click at [177, 51] on span "Adicionar entrada/saída" at bounding box center [188, 53] width 38 height 6
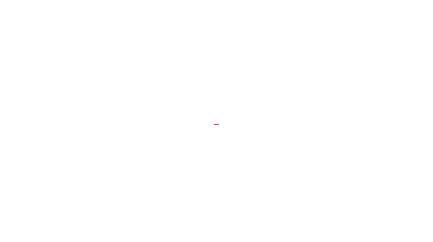
select select "68baf84460fbf2652947f8a8"
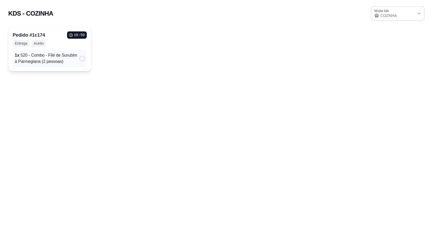
click at [47, 57] on p "1 x 520 - Combo - Filé de Surubim á Parmegiana (2 pessoas)" at bounding box center [46, 58] width 63 height 12
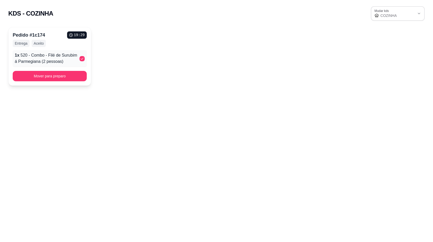
click at [57, 37] on div "Pedido # 1c174 19 : 29" at bounding box center [50, 34] width 74 height 7
click at [65, 77] on button "Mover para preparo" at bounding box center [50, 76] width 72 height 10
click at [50, 76] on button "Mover para entrega" at bounding box center [50, 76] width 72 height 10
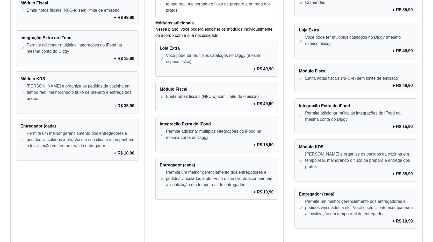
scroll to position [369, 0]
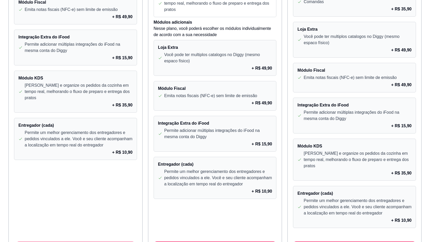
click at [114, 241] on button "Assinar" at bounding box center [75, 246] width 119 height 10
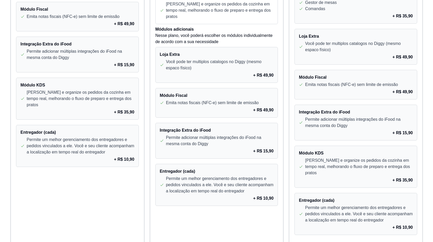
scroll to position [395, 0]
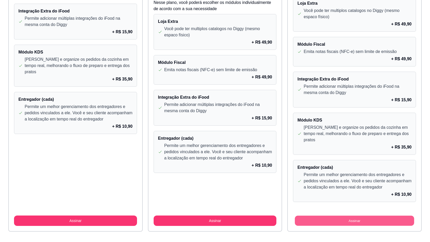
click at [377, 215] on button "Assinar" at bounding box center [354, 220] width 119 height 10
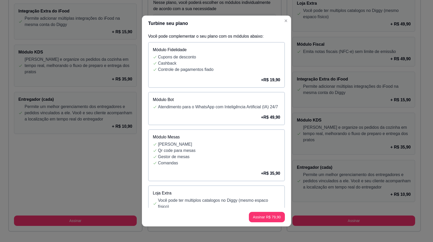
click at [167, 110] on p "Atendimento para o WhatsApp com Inteligência Artificial (IA) 24/7" at bounding box center [219, 107] width 122 height 6
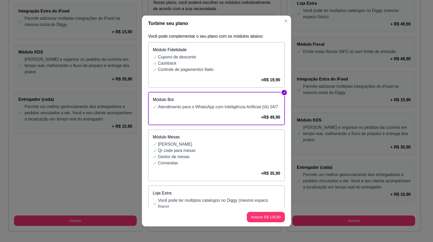
click at [176, 62] on p "Cashback" at bounding box center [219, 63] width 122 height 6
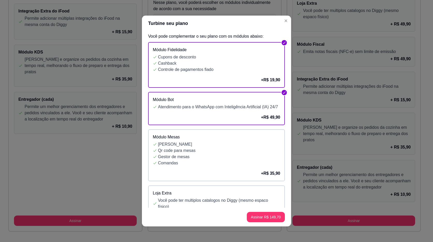
click at [240, 166] on p "Comandas" at bounding box center [219, 163] width 122 height 6
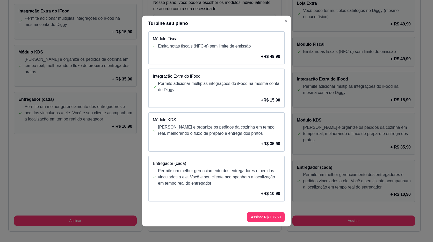
scroll to position [1, 0]
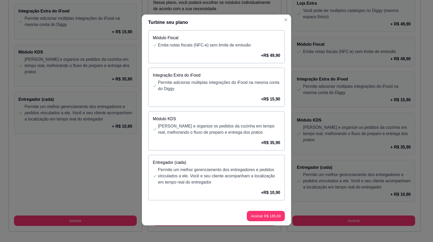
click at [255, 195] on div "+ R$ 10,90" at bounding box center [217, 192] width 128 height 6
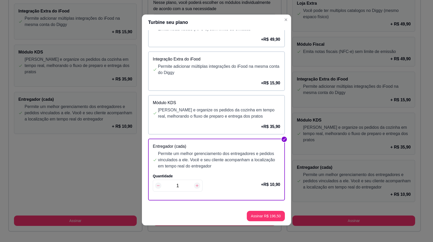
scroll to position [220, 0]
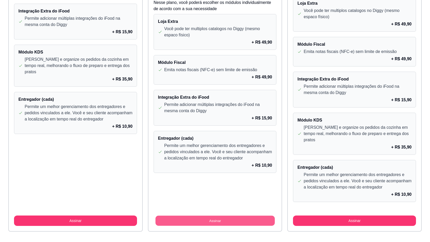
click at [244, 215] on button "Assinar" at bounding box center [214, 220] width 119 height 10
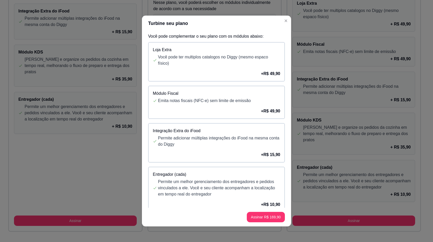
click at [251, 205] on div "+ R$ 10,90" at bounding box center [217, 204] width 128 height 6
click at [252, 157] on div "+ R$ 15,90" at bounding box center [217, 154] width 128 height 6
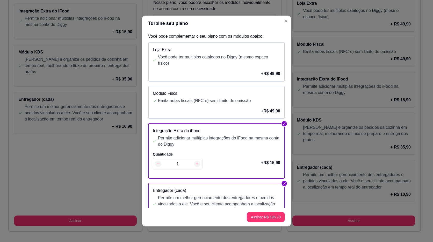
click at [250, 99] on p "Emita notas fiscais (NFC-e) sem limite de emissão" at bounding box center [219, 100] width 122 height 6
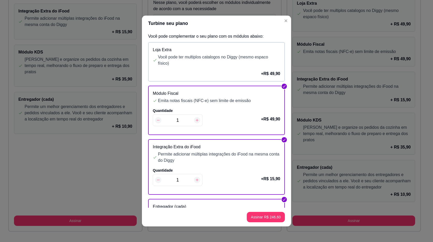
click at [243, 63] on p "Você pode ter multiplos catalogos no Diggy (mesmo espaco físico)" at bounding box center [219, 60] width 122 height 12
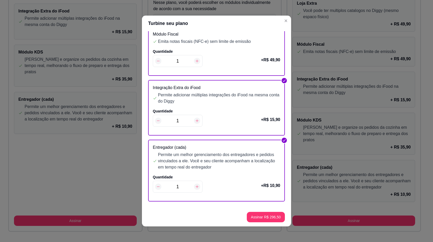
scroll to position [1, 0]
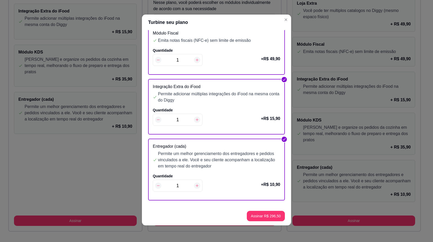
click at [196, 186] on icon at bounding box center [197, 185] width 4 height 4
click at [196, 186] on icon at bounding box center [197, 185] width 3 height 3
type input "3"
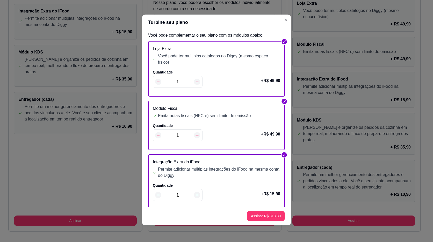
scroll to position [0, 0]
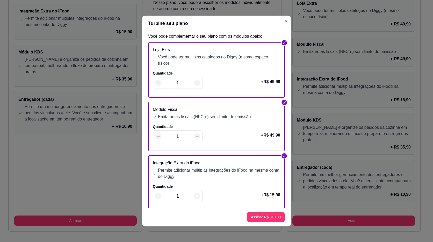
click at [195, 82] on icon at bounding box center [197, 83] width 4 height 4
type input "2"
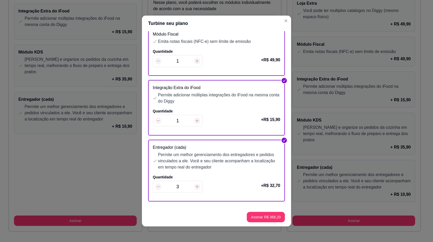
scroll to position [1, 0]
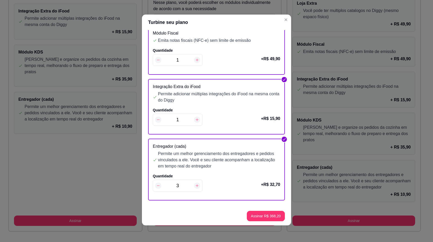
click at [155, 185] on div at bounding box center [158, 185] width 6 height 6
type input "1"
click at [155, 185] on div at bounding box center [158, 185] width 6 height 6
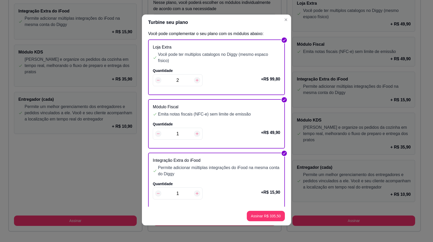
scroll to position [0, 0]
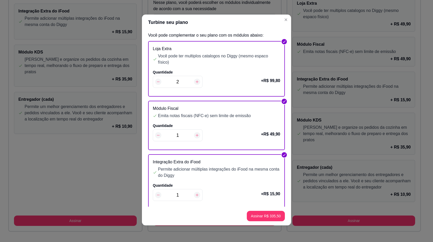
click at [158, 84] on div "2" at bounding box center [178, 82] width 50 height 12
click at [156, 83] on icon at bounding box center [158, 82] width 4 height 4
type input "1"
click at [209, 172] on p "Permite adicionar múltiplas integrações do iFood na mesma conta do Diggy" at bounding box center [219, 172] width 122 height 12
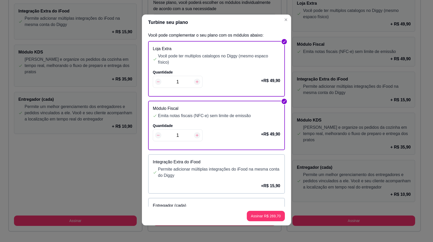
click at [207, 133] on div "Quantidade 1 + R$ 49,90" at bounding box center [217, 134] width 128 height 22
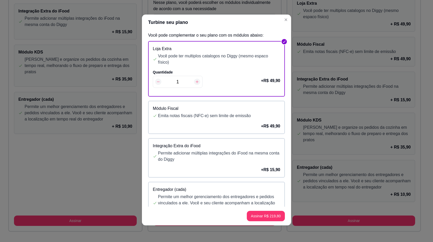
click at [207, 77] on div "Quantidade 1 + R$ 49,90" at bounding box center [217, 80] width 128 height 22
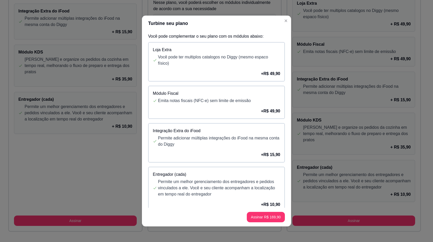
click at [225, 71] on div "+ R$ 49,90" at bounding box center [217, 74] width 128 height 6
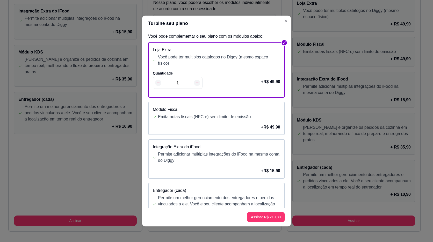
click at [225, 71] on div "Quantidade 1 + R$ 49,90" at bounding box center [217, 82] width 128 height 22
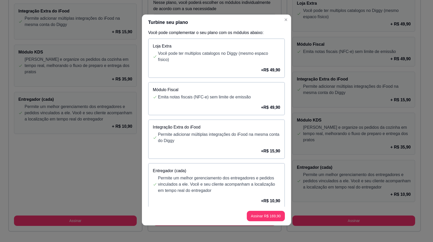
scroll to position [11, 0]
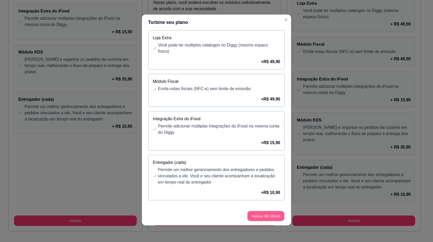
click at [263, 216] on button "Assinar R$ 169,90" at bounding box center [266, 216] width 37 height 10
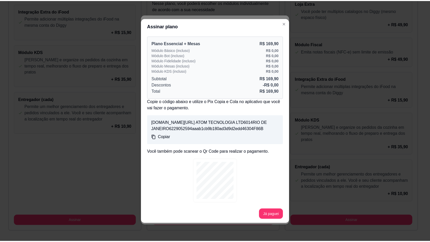
scroll to position [1, 0]
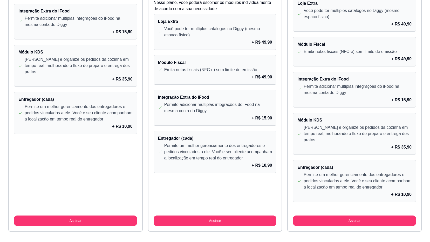
drag, startPoint x: 235, startPoint y: 155, endPoint x: 229, endPoint y: 150, distance: 7.5
click at [234, 155] on div "Entregador (cada) Permite um melhor gerenciamento dos entregadores e pedidos vi…" at bounding box center [214, 152] width 123 height 42
click at [230, 149] on p "Permite um melhor gerenciamento dos entregadores e pedidos vinculados a ele. Vo…" at bounding box center [218, 151] width 108 height 19
click at [205, 135] on h4 "Entregador (cada)" at bounding box center [215, 138] width 114 height 6
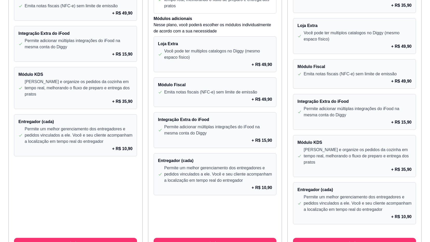
scroll to position [343, 0]
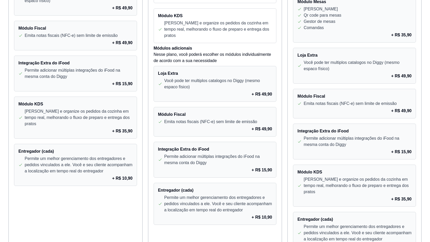
click at [214, 146] on h4 "Integração Extra do iFood" at bounding box center [215, 149] width 114 height 6
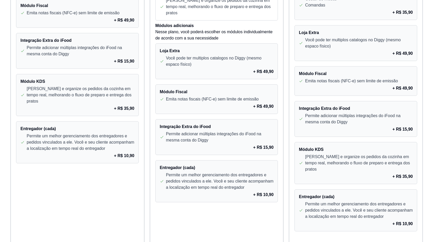
scroll to position [395, 0]
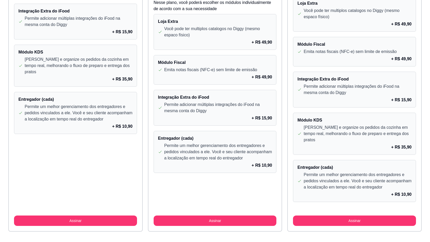
click at [200, 153] on p "Permite um melhor gerenciamento dos entregadores e pedidos vinculados a ele. Vo…" at bounding box center [218, 151] width 108 height 19
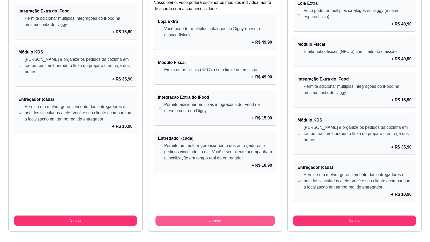
click at [228, 215] on button "Assinar" at bounding box center [214, 220] width 119 height 10
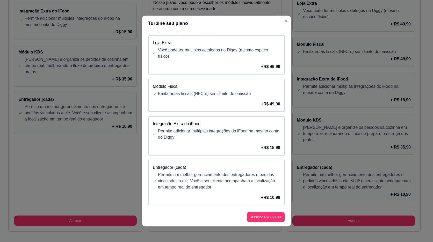
scroll to position [11, 0]
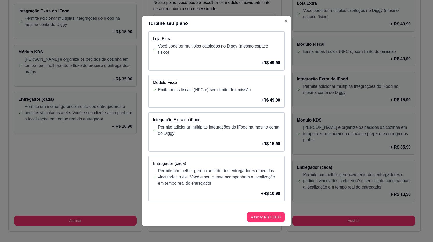
click at [225, 177] on p "Permite um melhor gerenciamento dos entregadores e pedidos vinculados a ele. Vo…" at bounding box center [219, 176] width 122 height 19
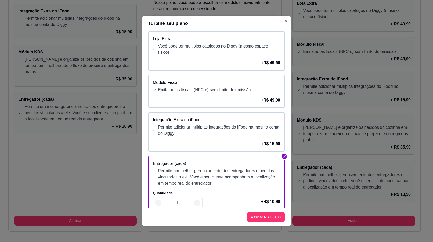
scroll to position [27, 0]
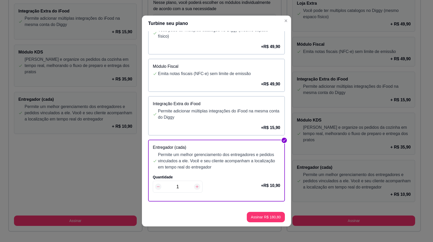
click at [197, 186] on icon at bounding box center [197, 186] width 3 height 3
click at [195, 188] on icon at bounding box center [197, 186] width 4 height 4
type input "3"
click at [195, 128] on div "+ R$ 15,90" at bounding box center [217, 127] width 128 height 6
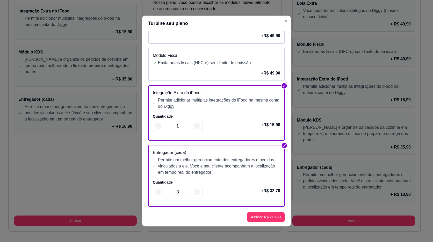
scroll to position [43, 0]
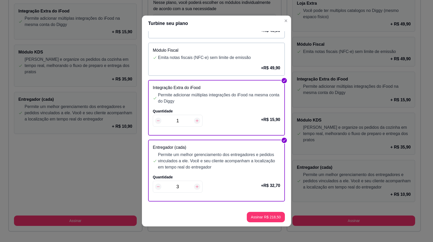
click at [188, 106] on div "Integração Extra do iFood Permite adicionar múltiplas integrações do iFood na m…" at bounding box center [216, 107] width 137 height 55
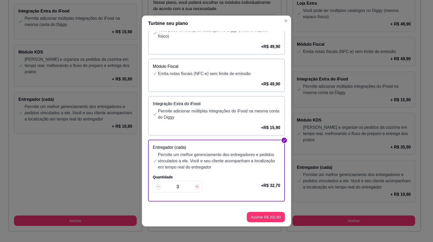
click at [199, 109] on p "Permite adicionar múltiplas integrações do iFood na mesma conta do Diggy" at bounding box center [219, 114] width 122 height 12
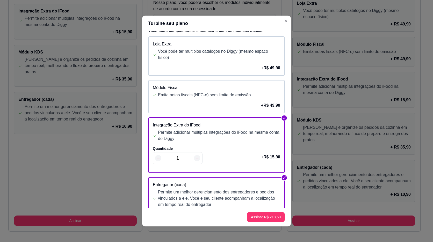
scroll to position [0, 0]
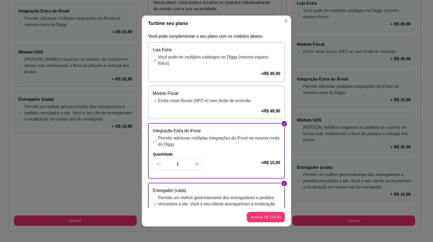
click at [206, 98] on p "Emita notas fiscais (NFC-e) sem limite de emissão" at bounding box center [219, 100] width 122 height 6
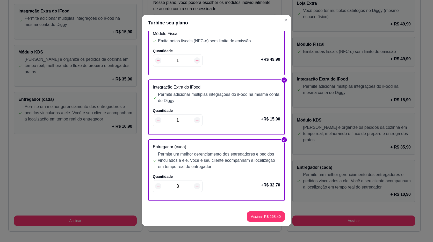
scroll to position [1, 0]
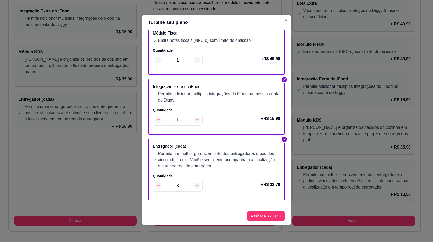
click at [157, 120] on icon at bounding box center [158, 120] width 3 height 0
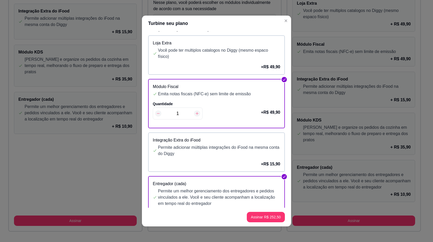
scroll to position [0, 0]
